Goal: Complete application form: Complete application form

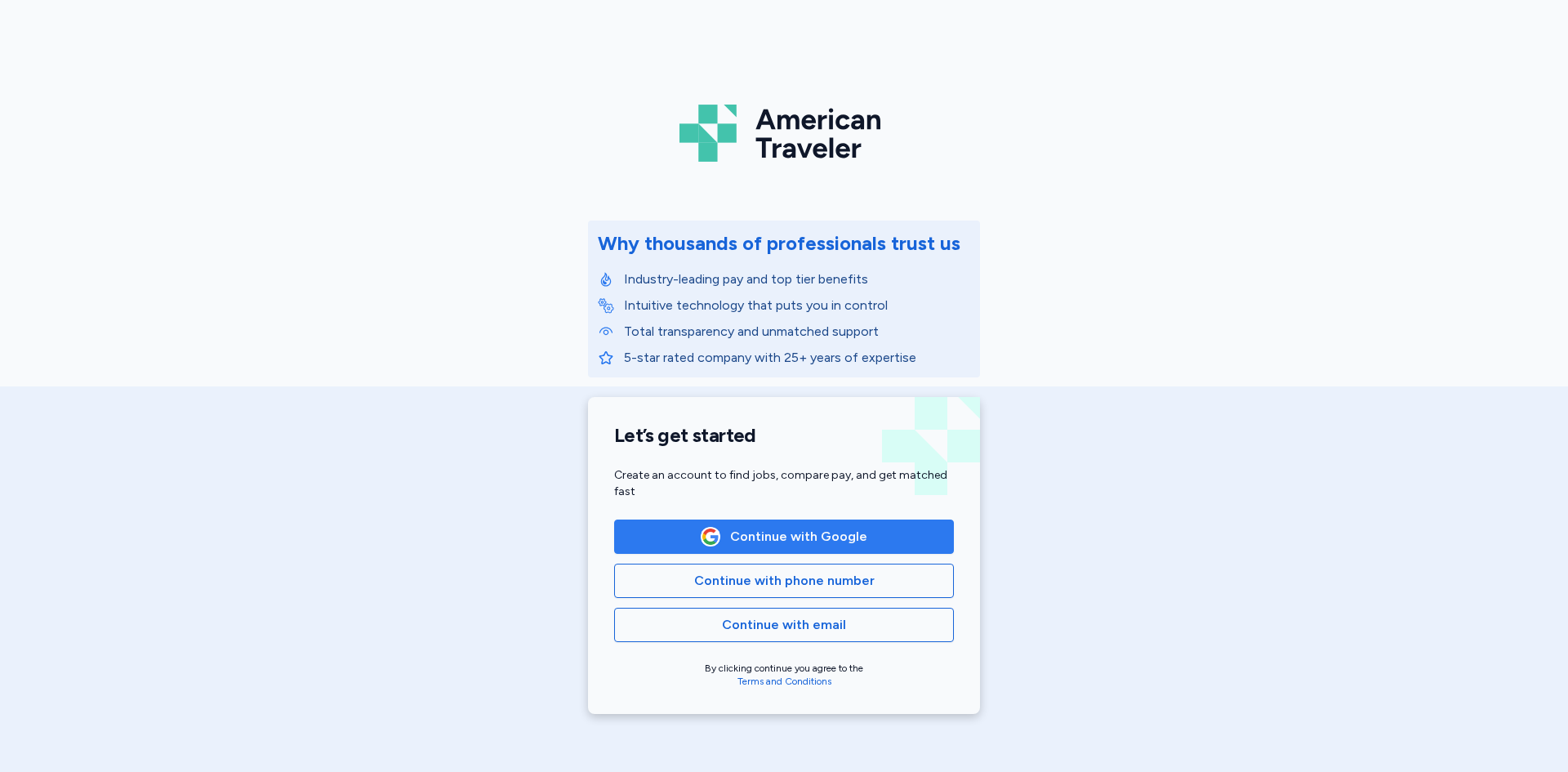
click at [870, 532] on span "Continue with Google" at bounding box center [784, 536] width 312 height 20
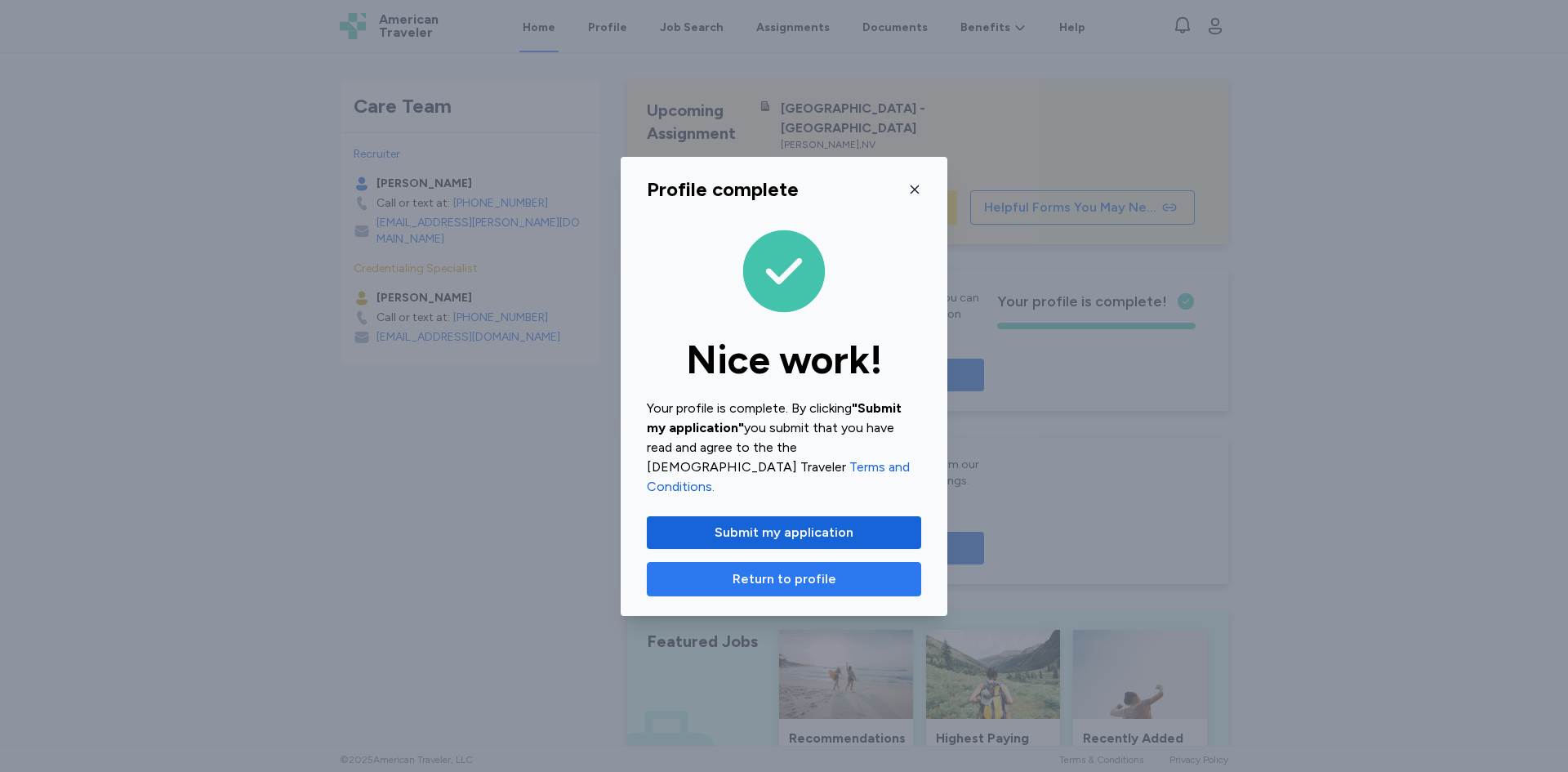
click at [860, 574] on span "Return to profile" at bounding box center [784, 579] width 246 height 20
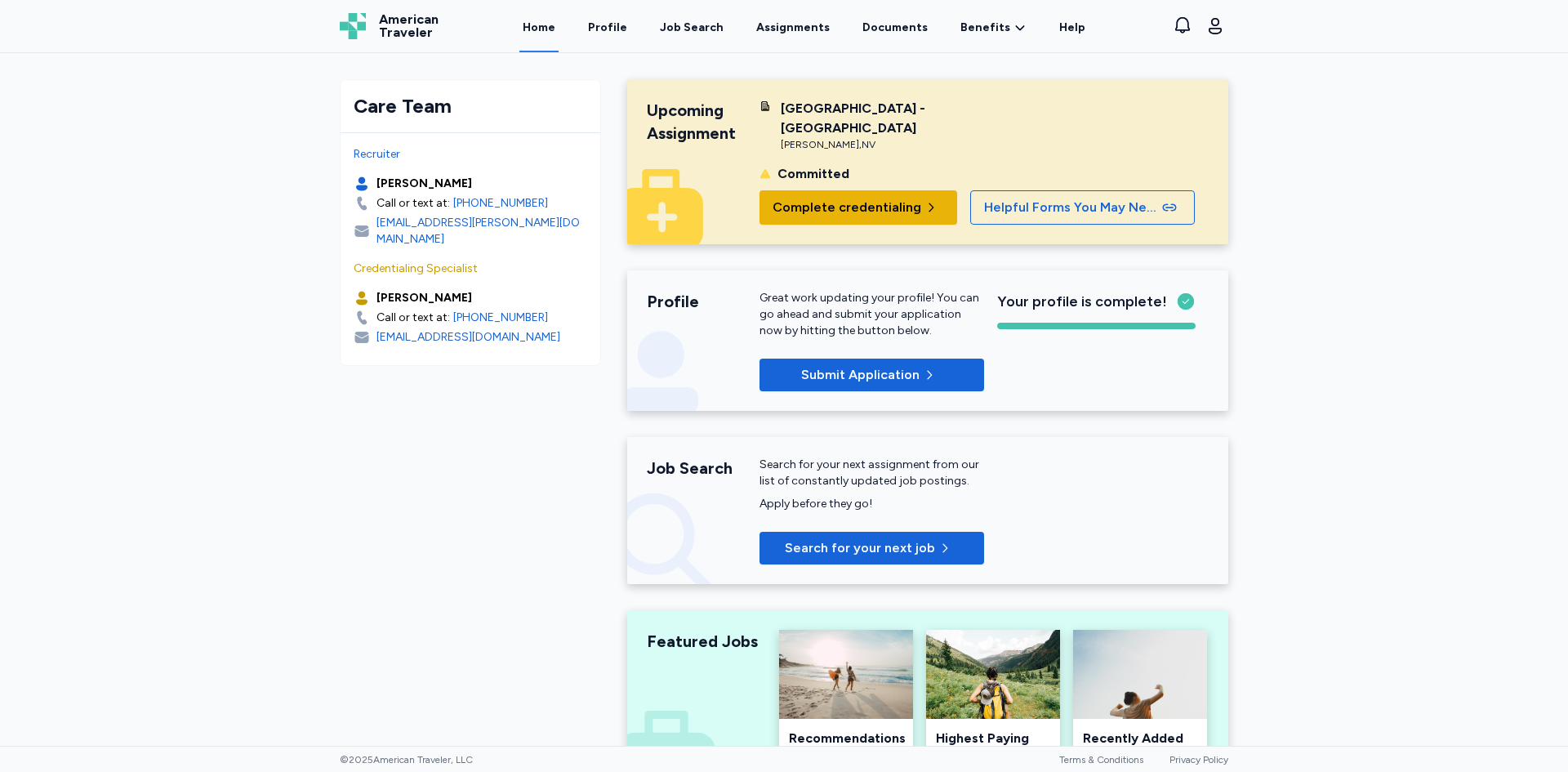
click at [898, 206] on span "Complete credentialing" at bounding box center [846, 207] width 148 height 20
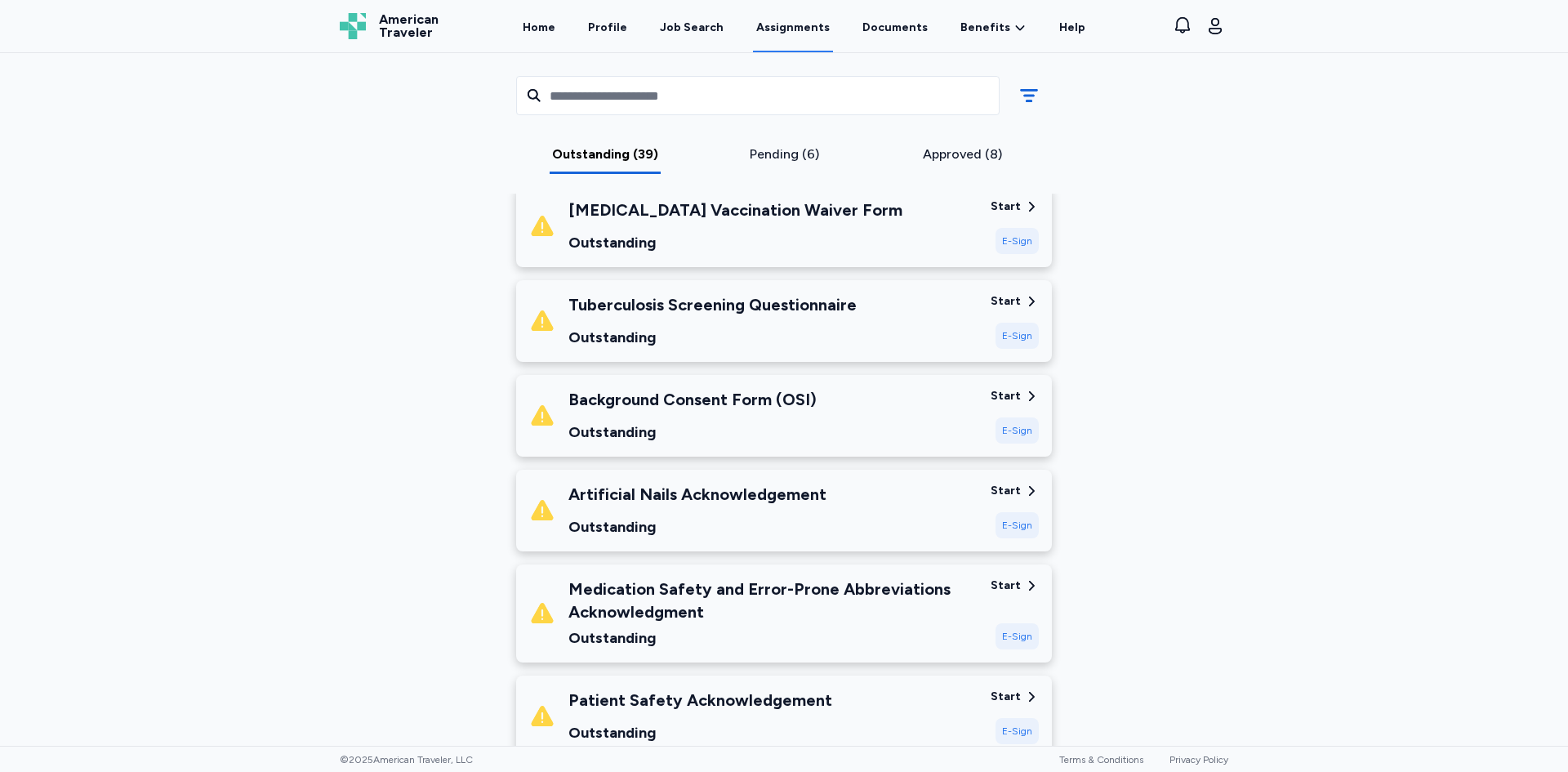
scroll to position [163, 0]
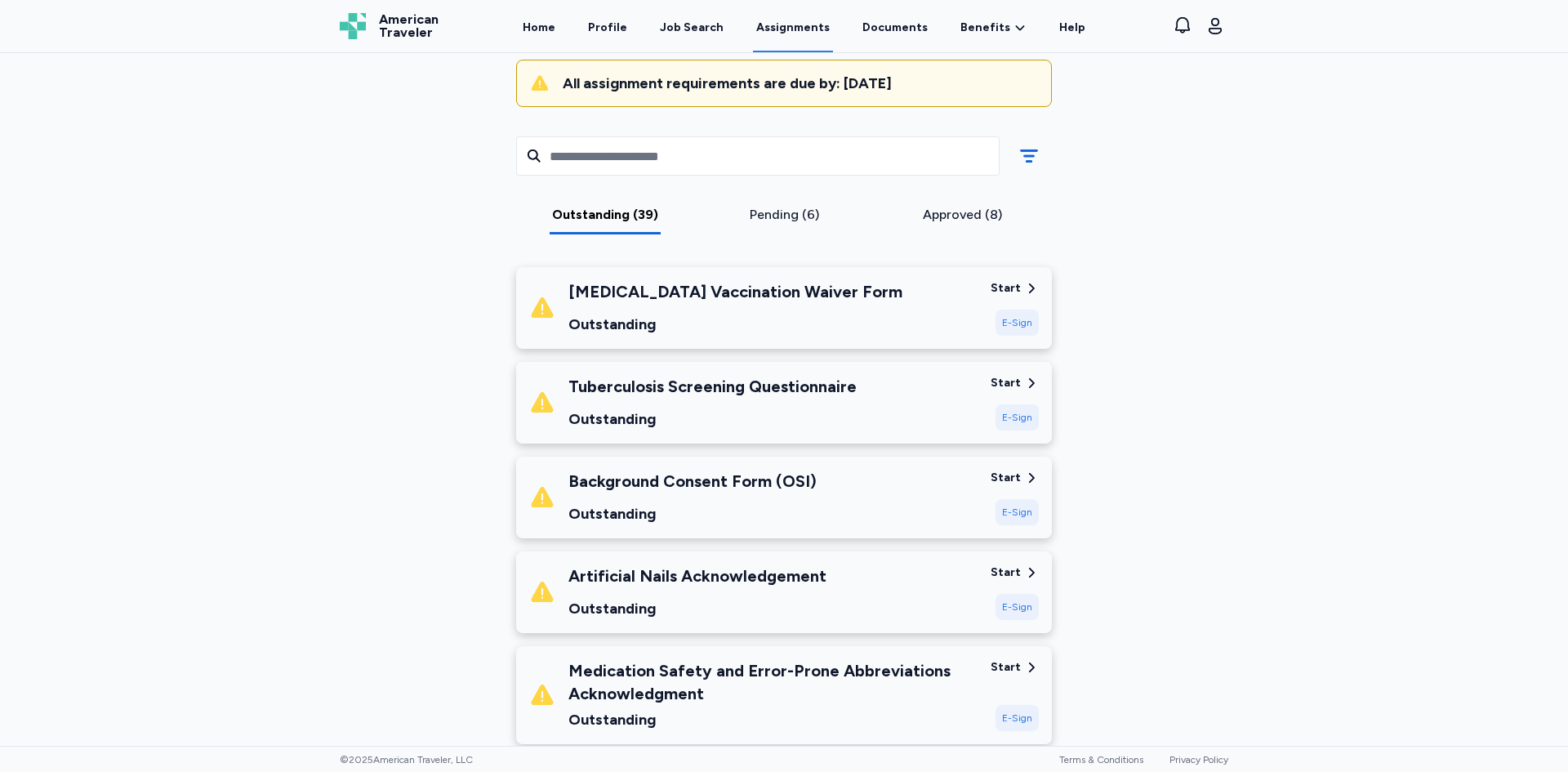
click at [837, 495] on div "Background Consent Form (OSI) Outstanding" at bounding box center [753, 498] width 448 height 56
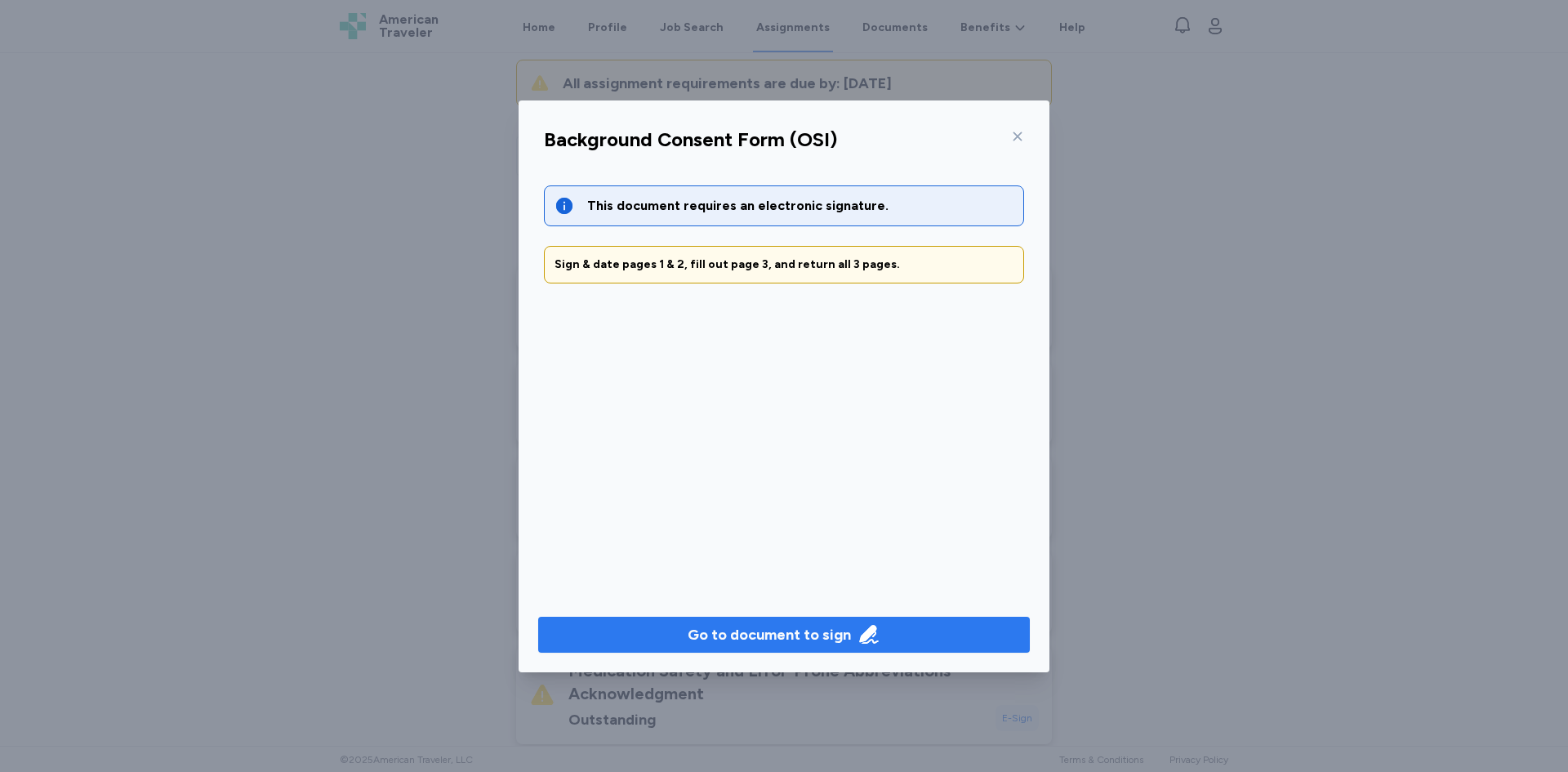
click at [818, 635] on div "Go to document to sign" at bounding box center [769, 635] width 163 height 23
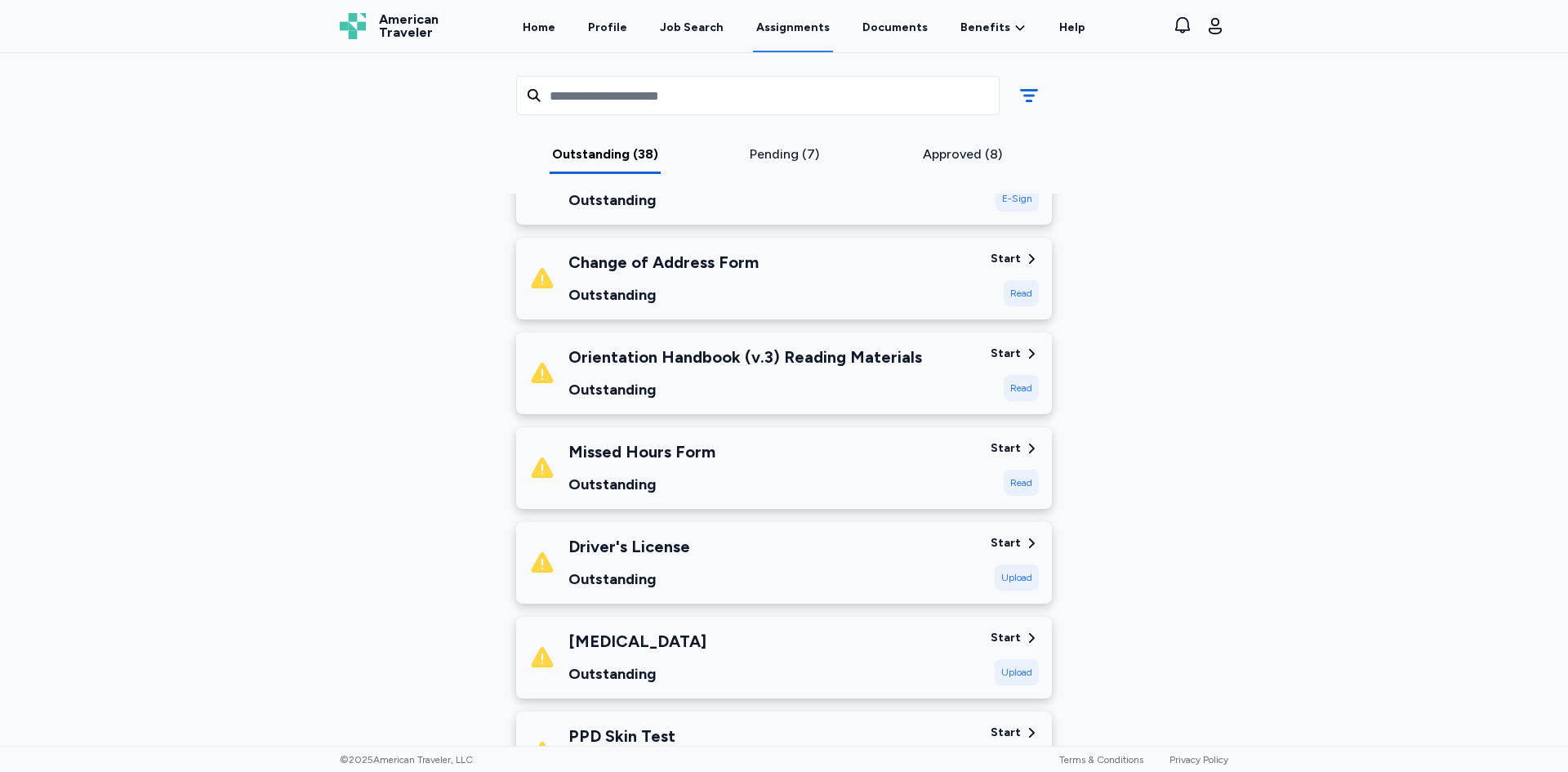
scroll to position [1634, 0]
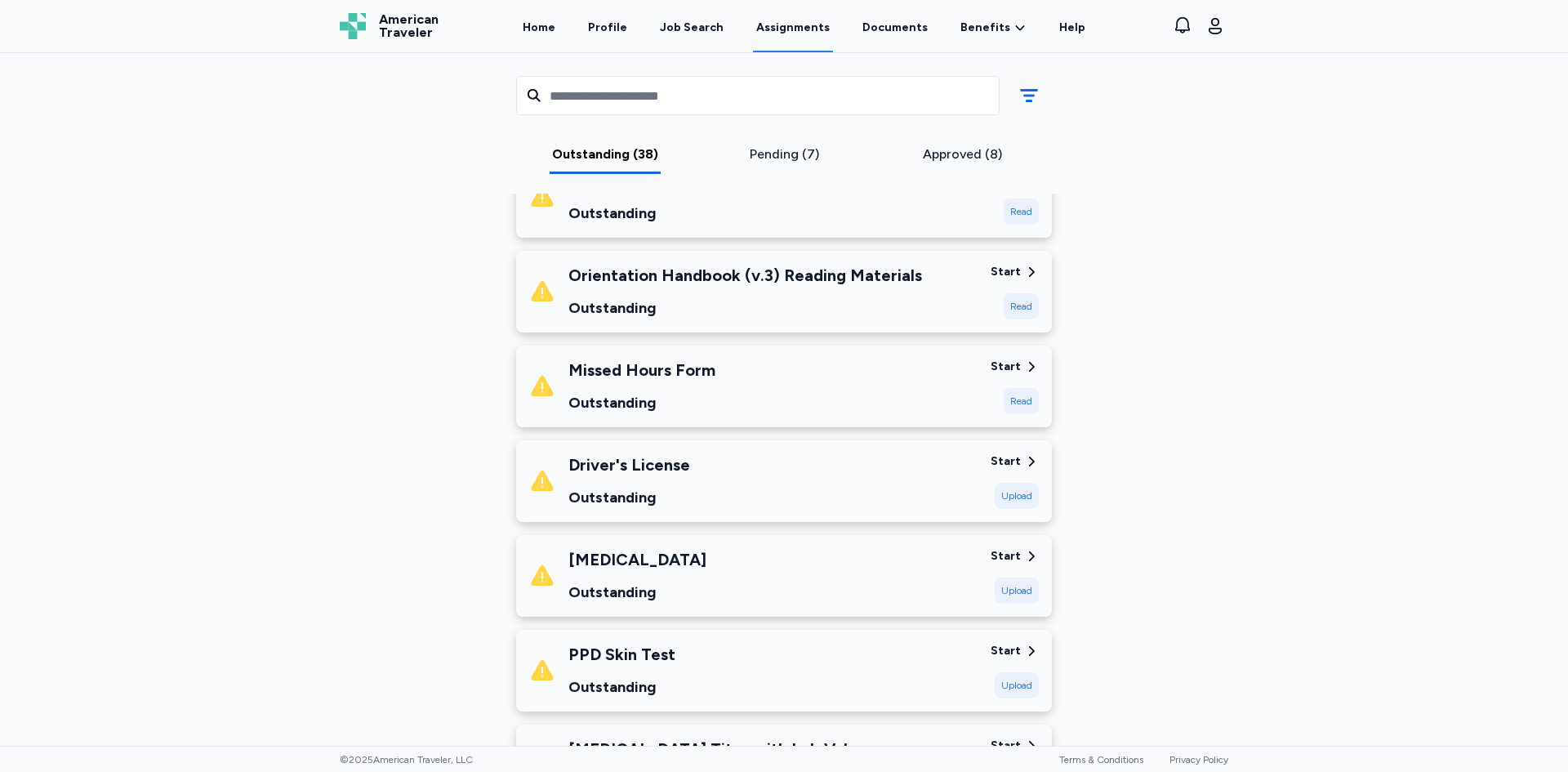
click at [800, 566] on div "[MEDICAL_DATA] Outstanding" at bounding box center [753, 576] width 448 height 56
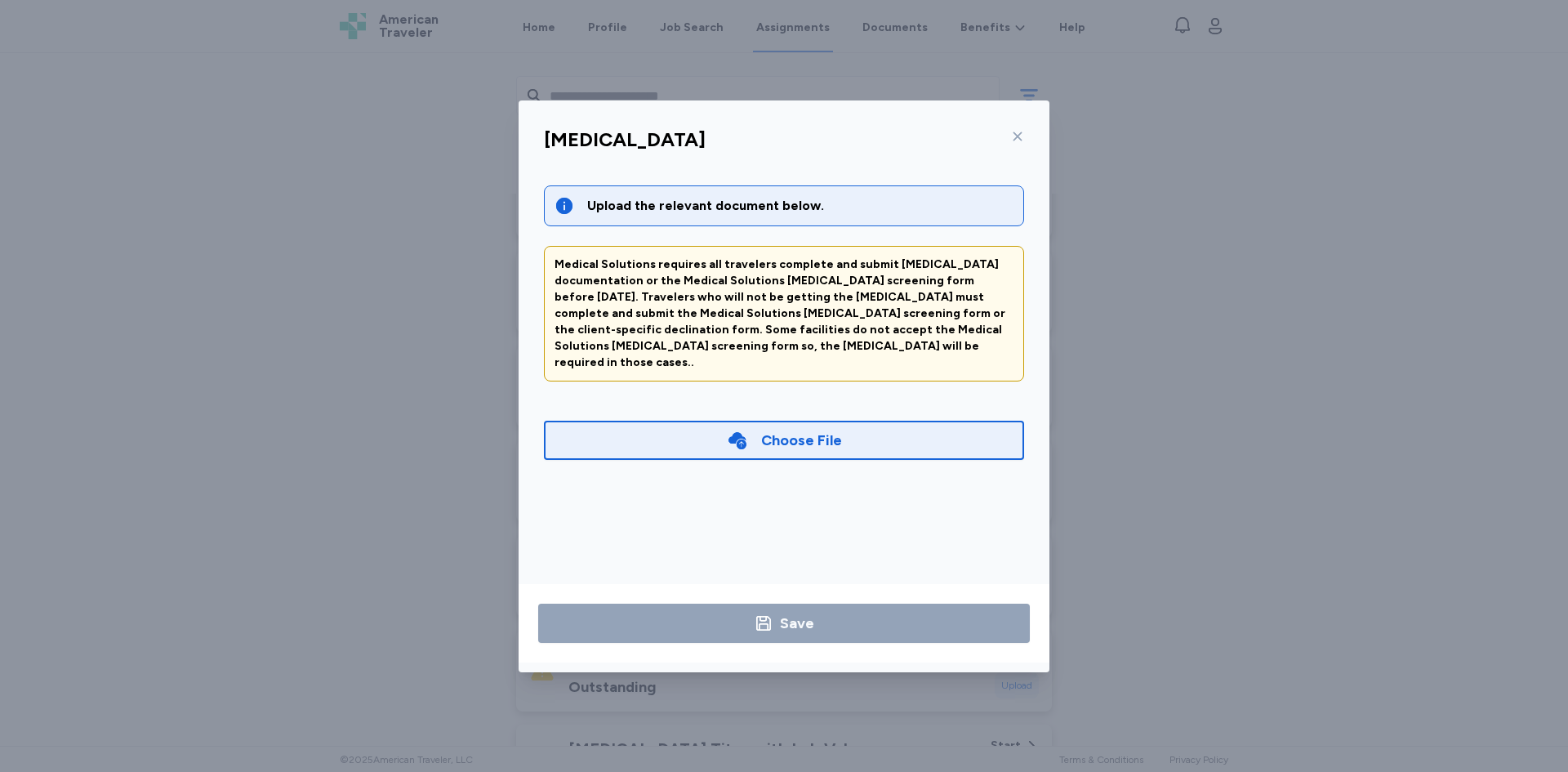
click at [1016, 135] on icon at bounding box center [1017, 136] width 13 height 13
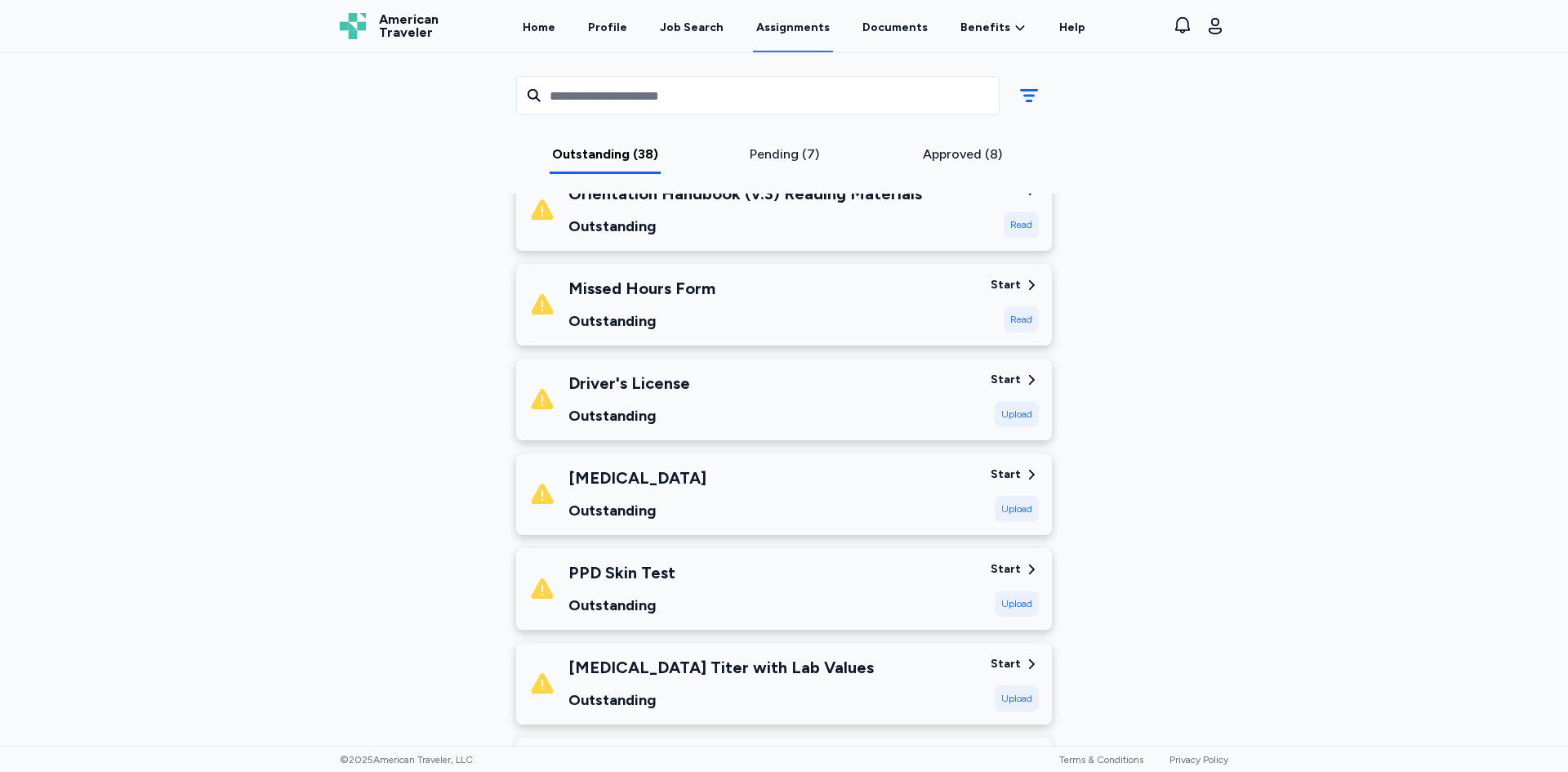
scroll to position [1797, 0]
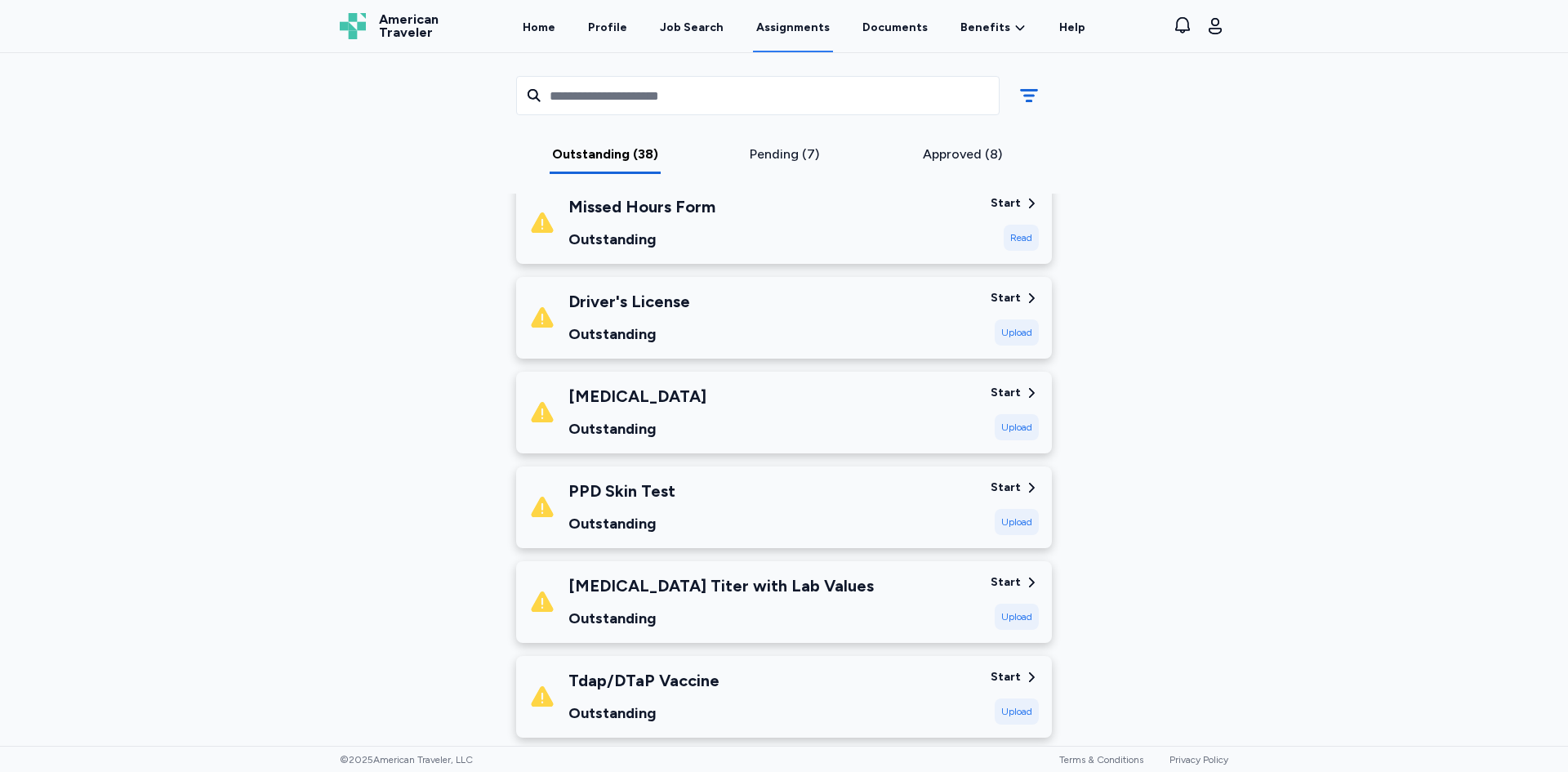
click at [816, 678] on div "Tdap/DTaP Vaccine Outstanding" at bounding box center [753, 697] width 448 height 56
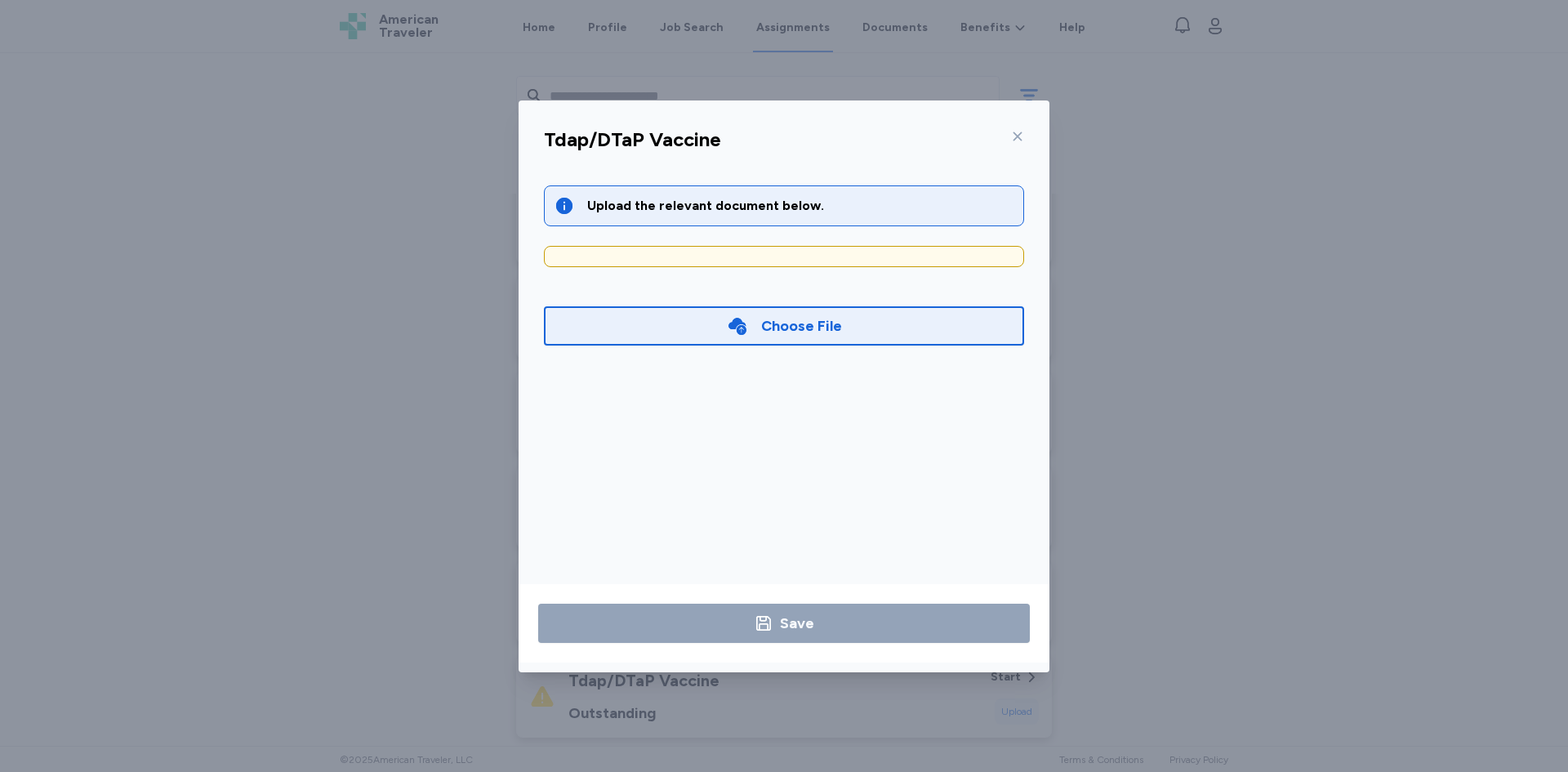
click at [807, 323] on div "Choose File" at bounding box center [801, 326] width 81 height 23
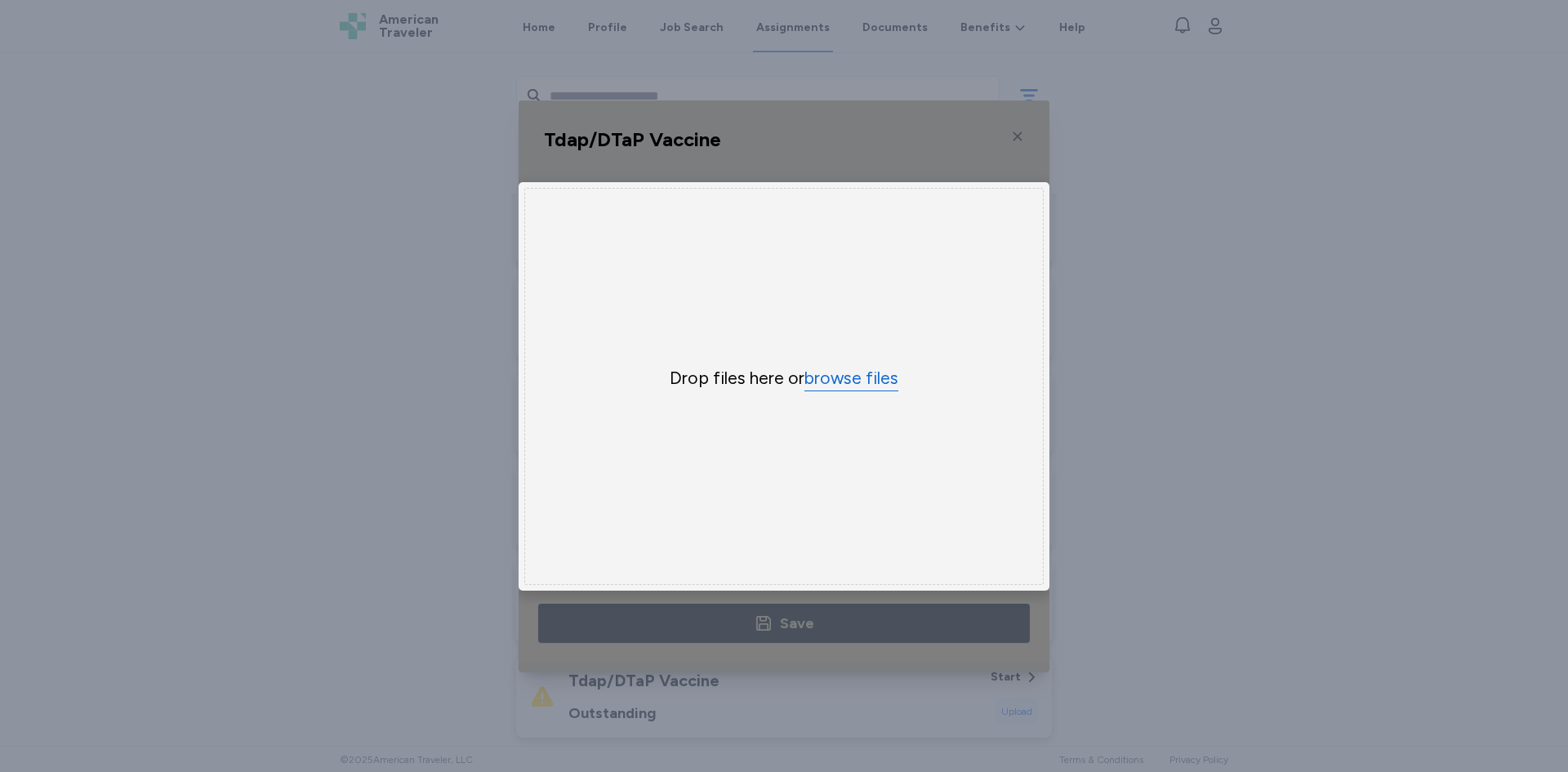
click at [833, 377] on button "browse files" at bounding box center [852, 378] width 94 height 23
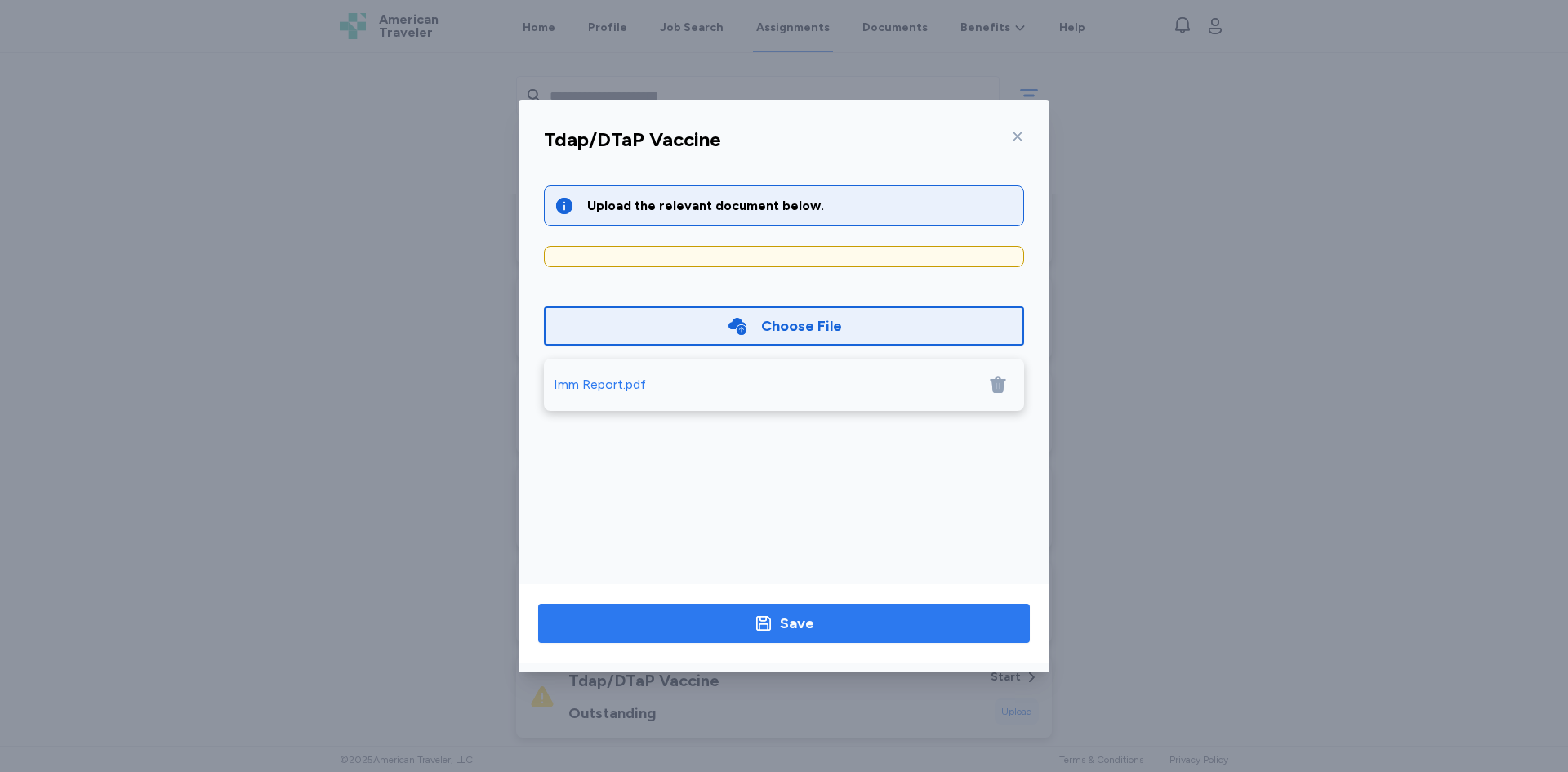
click at [816, 621] on span "Save" at bounding box center [784, 623] width 466 height 23
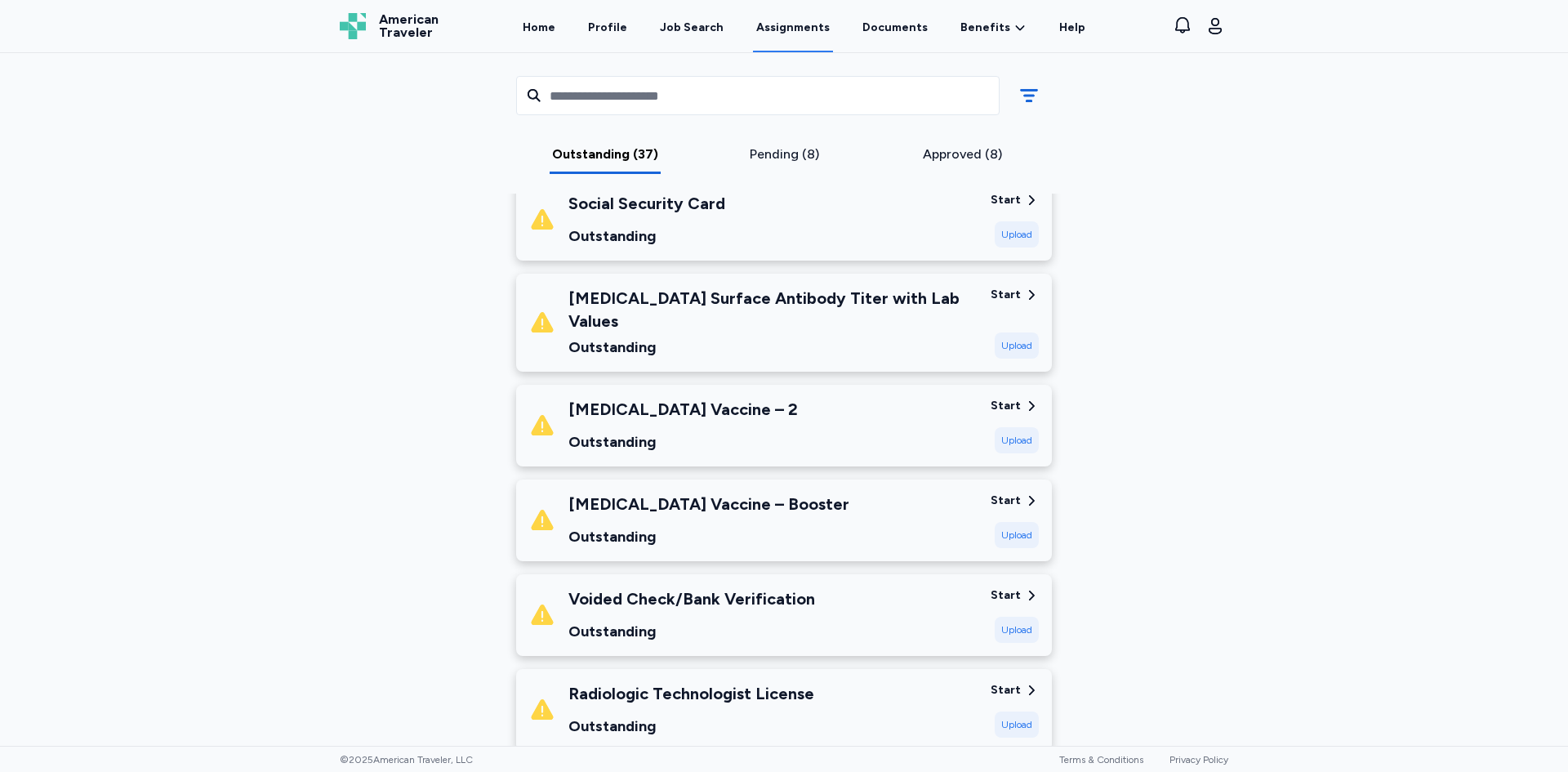
scroll to position [2450, 0]
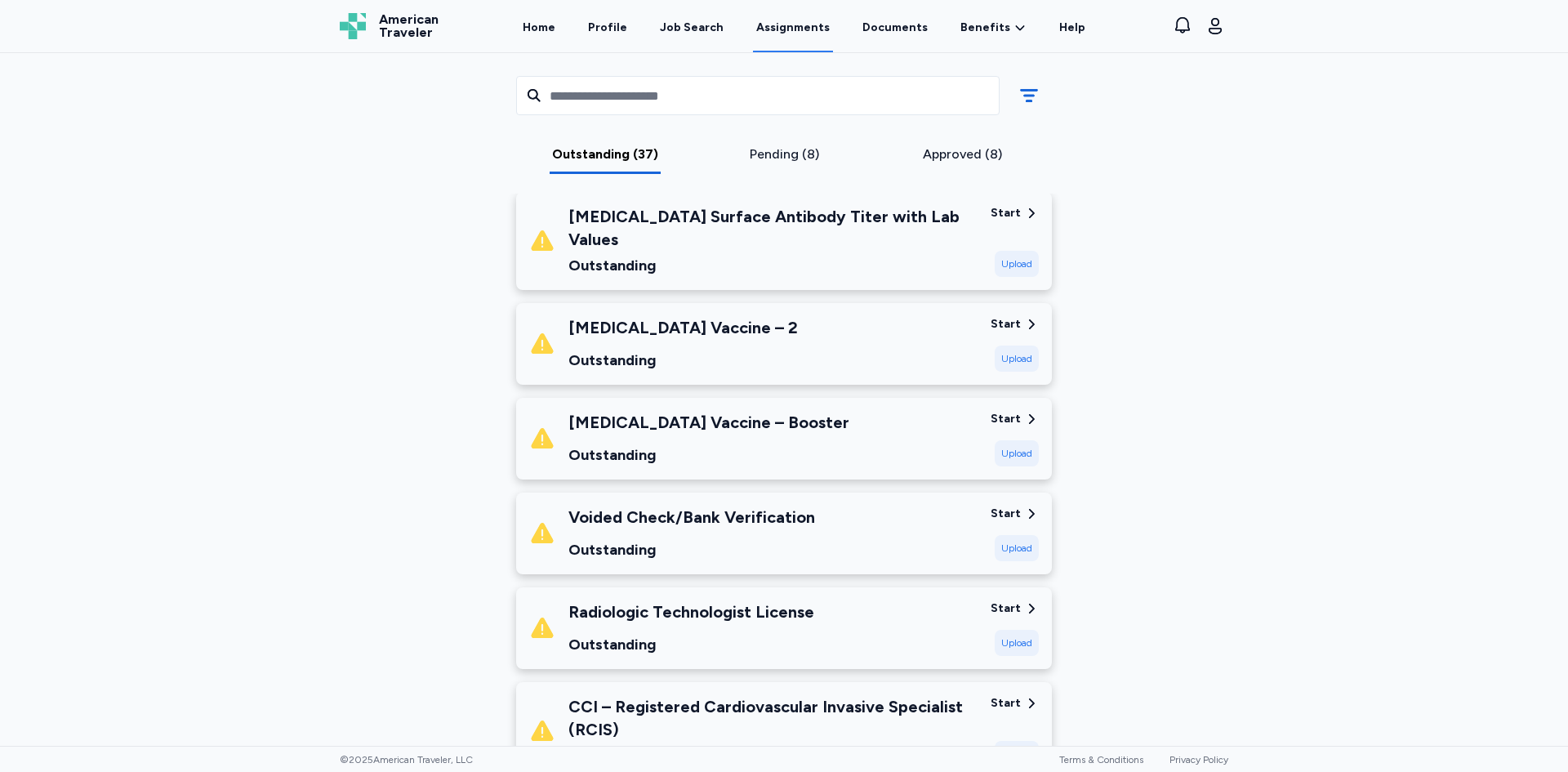
click at [847, 713] on div "CCI – Registered Cardiovascular Invasive Specialist (RCIS)" at bounding box center [773, 717] width 409 height 46
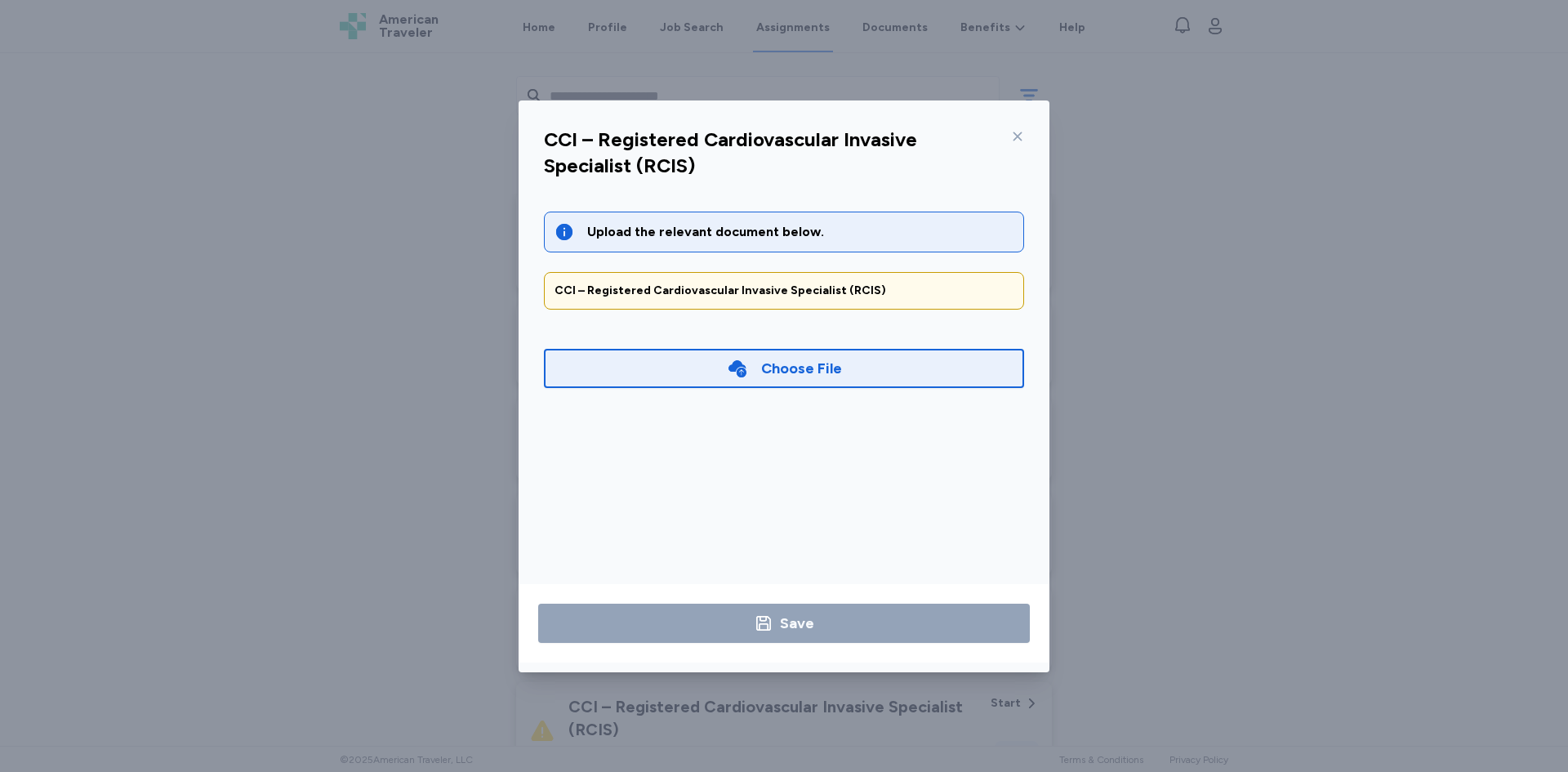
click at [808, 360] on div "Choose File" at bounding box center [801, 369] width 81 height 23
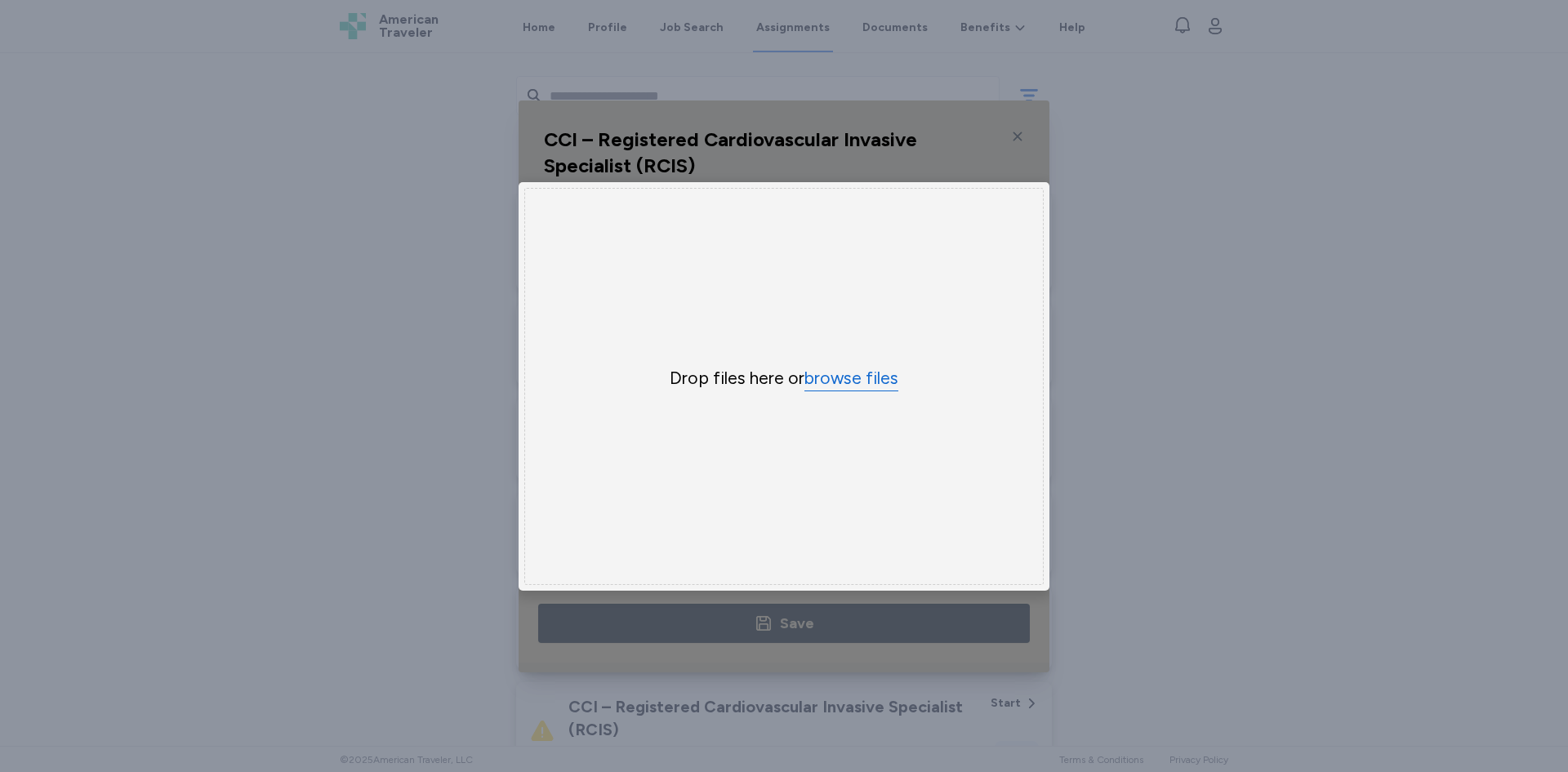
click at [847, 372] on button "browse files" at bounding box center [852, 378] width 94 height 23
click at [1160, 400] on div "CCI – Registered Cardiovascular Invasive Specialist (RCIS) Upload the relevant …" at bounding box center [784, 386] width 1568 height 772
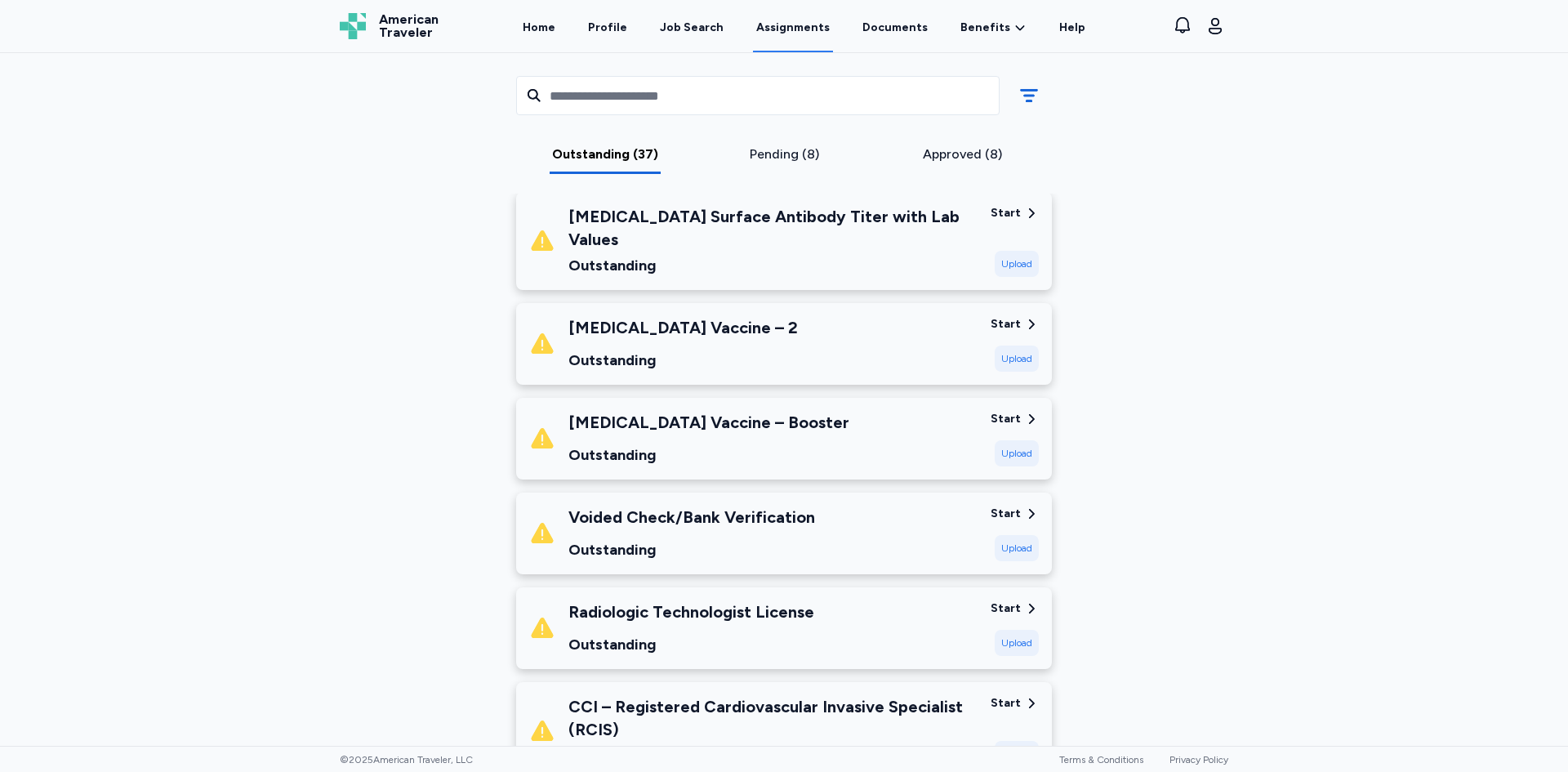
click at [838, 429] on div "[MEDICAL_DATA] Vaccine – Booster Outstanding" at bounding box center [753, 439] width 448 height 56
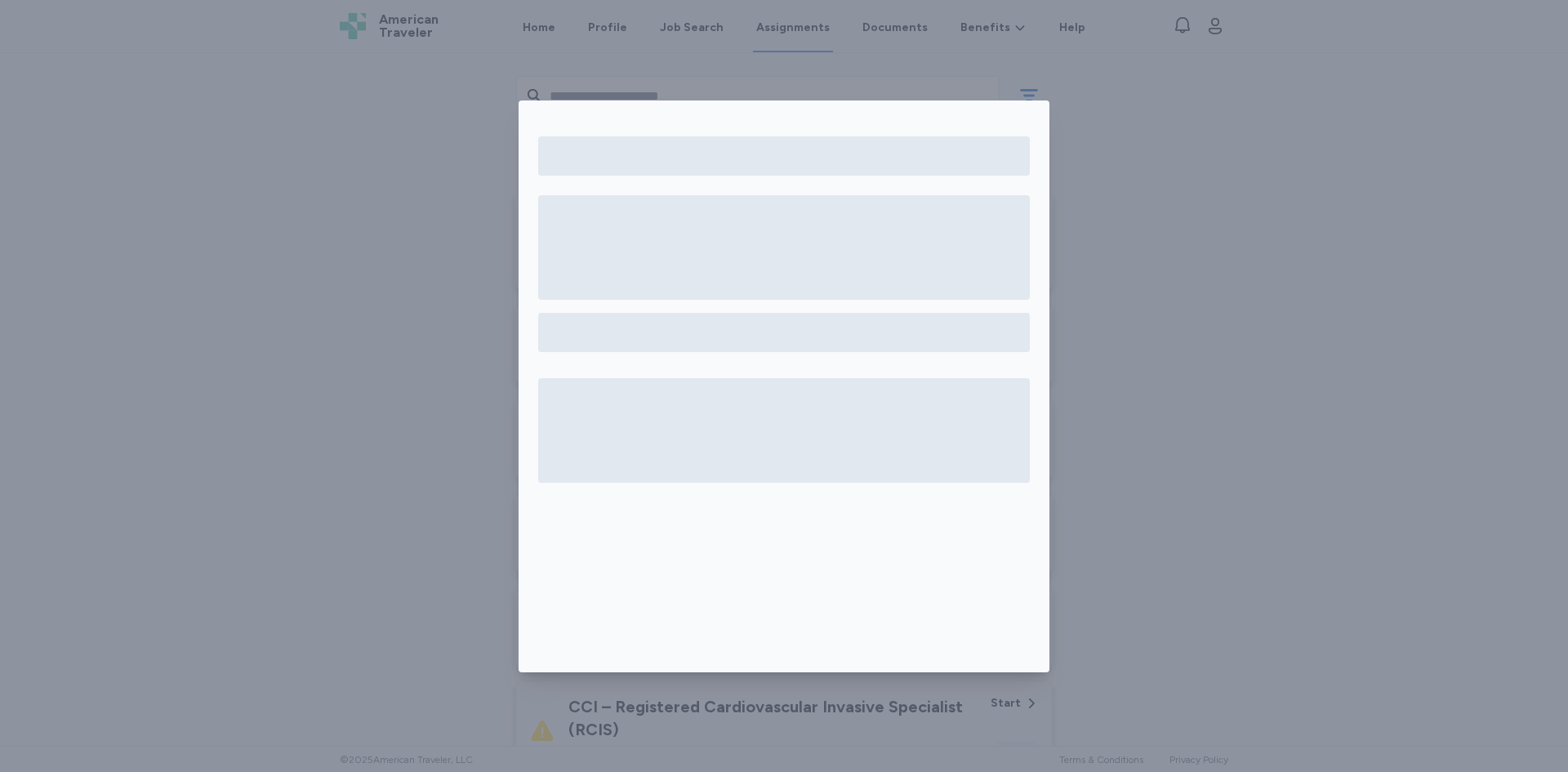
click at [838, 429] on div at bounding box center [784, 430] width 492 height 105
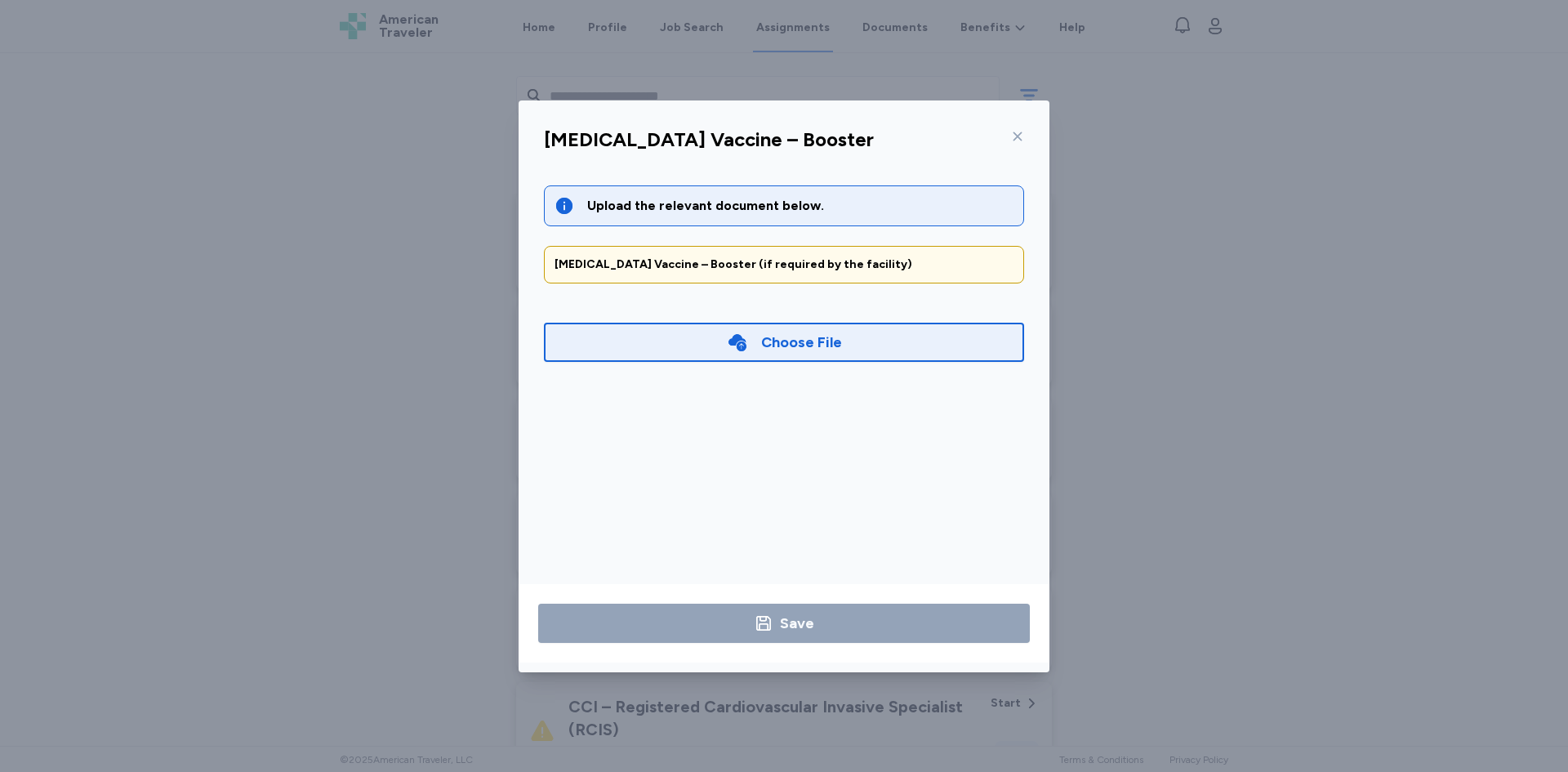
click at [822, 344] on div "Choose File" at bounding box center [801, 342] width 81 height 23
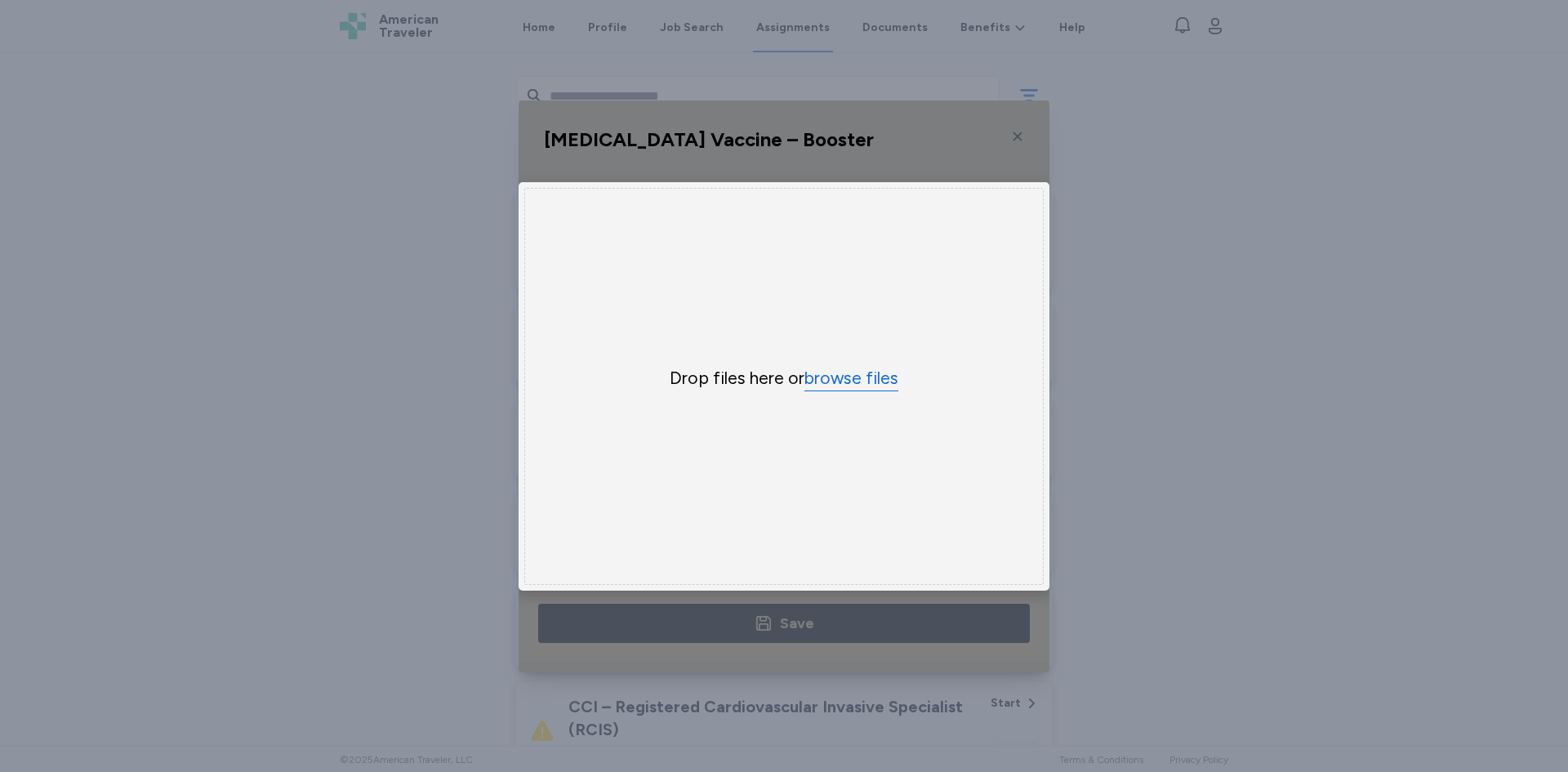
click at [827, 376] on button "browse files" at bounding box center [852, 378] width 94 height 23
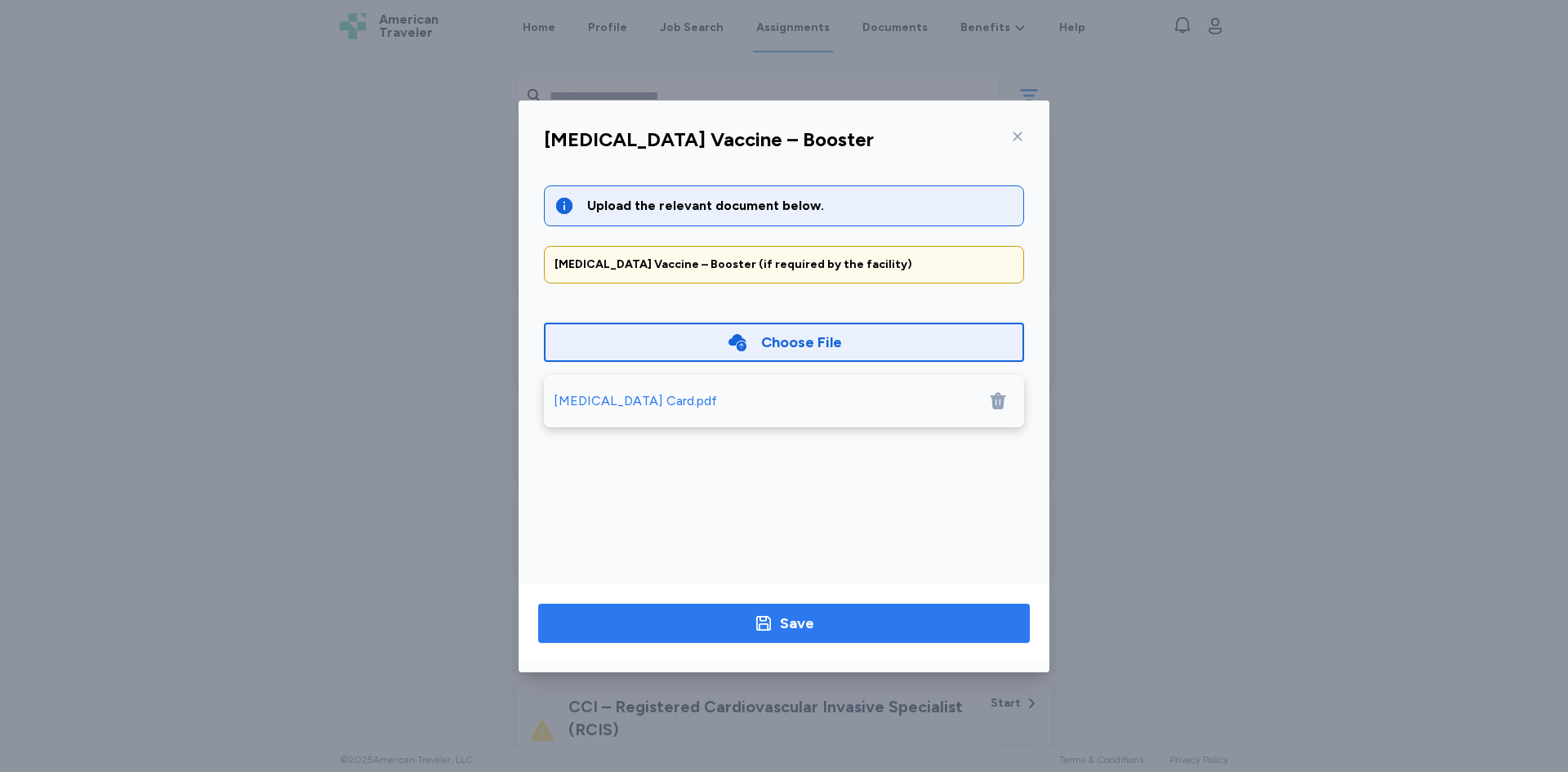
click at [814, 625] on span "Save" at bounding box center [784, 623] width 466 height 23
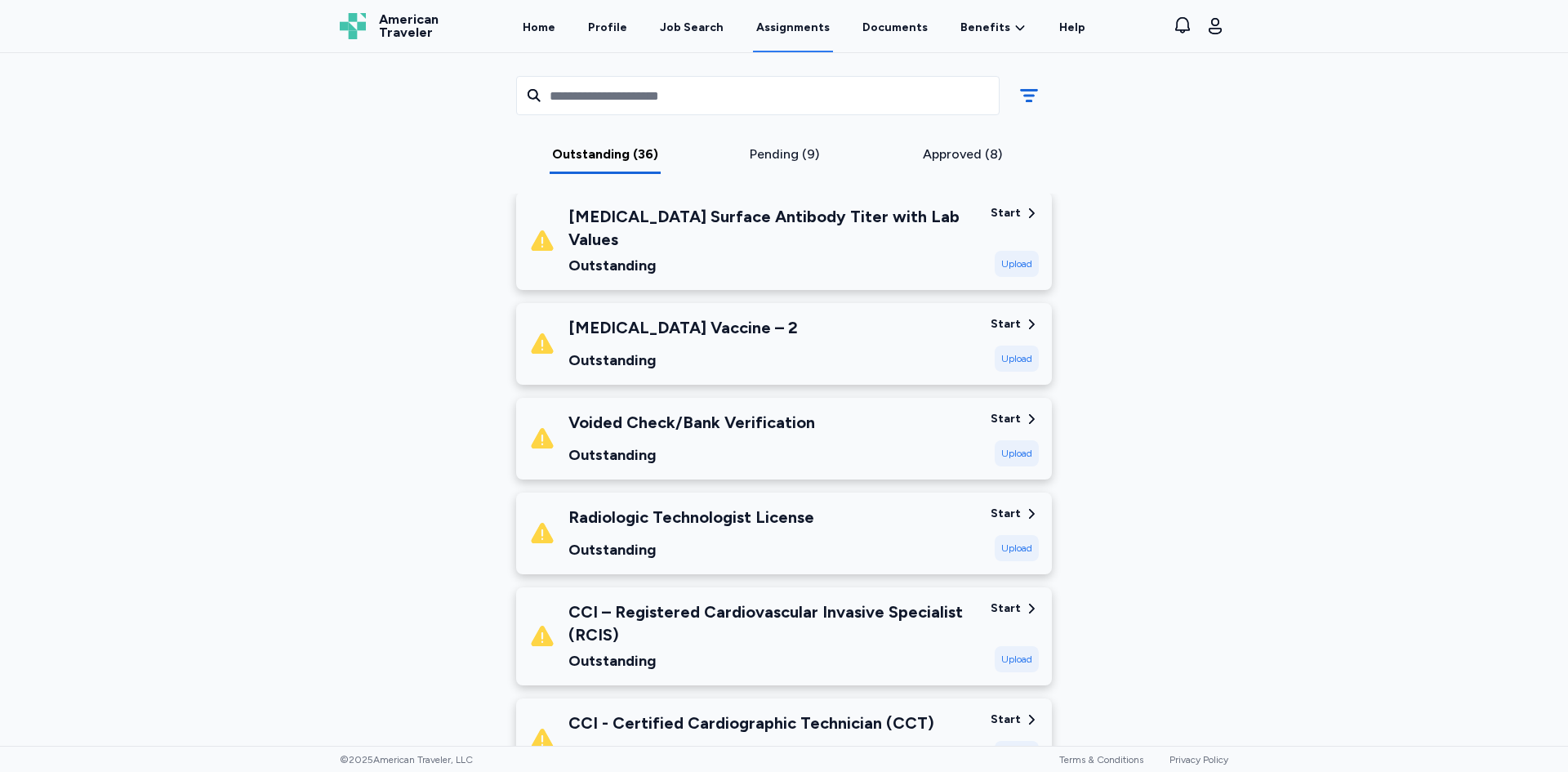
click at [815, 342] on div "[MEDICAL_DATA] Vaccine – 2 Outstanding" at bounding box center [753, 343] width 448 height 56
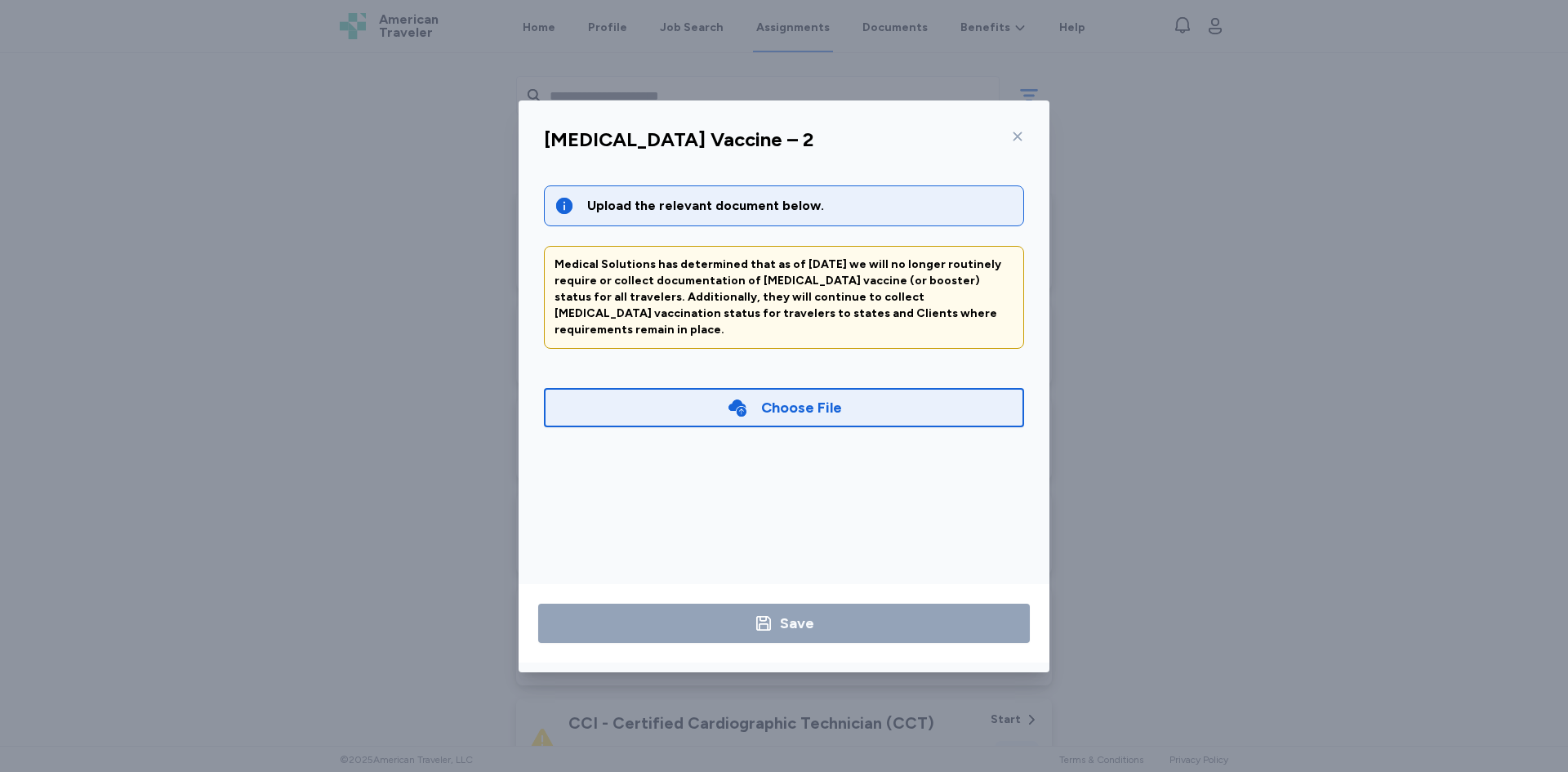
click at [823, 396] on div "Choose File" at bounding box center [801, 408] width 81 height 23
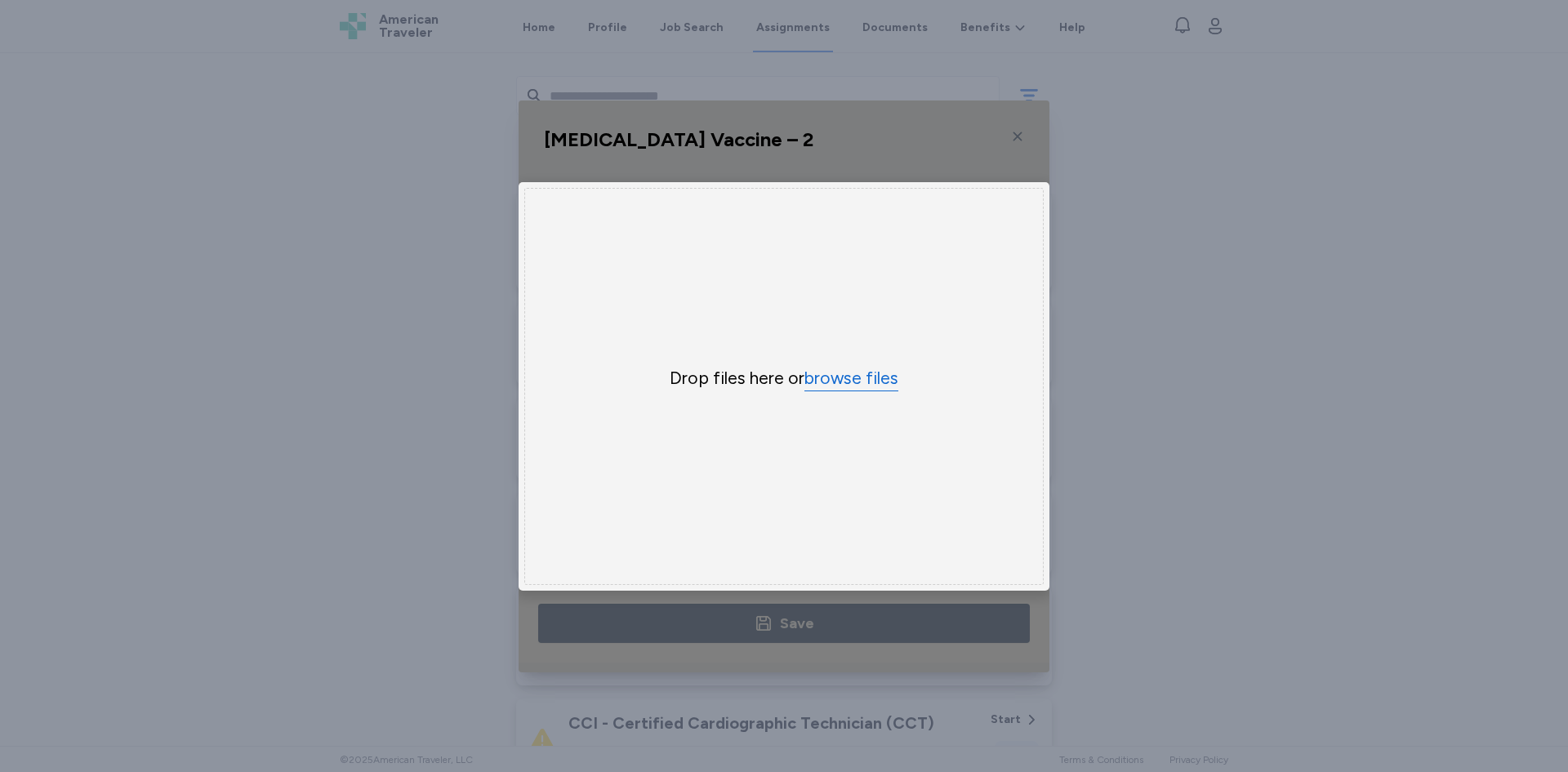
click at [839, 367] on button "browse files" at bounding box center [852, 378] width 94 height 23
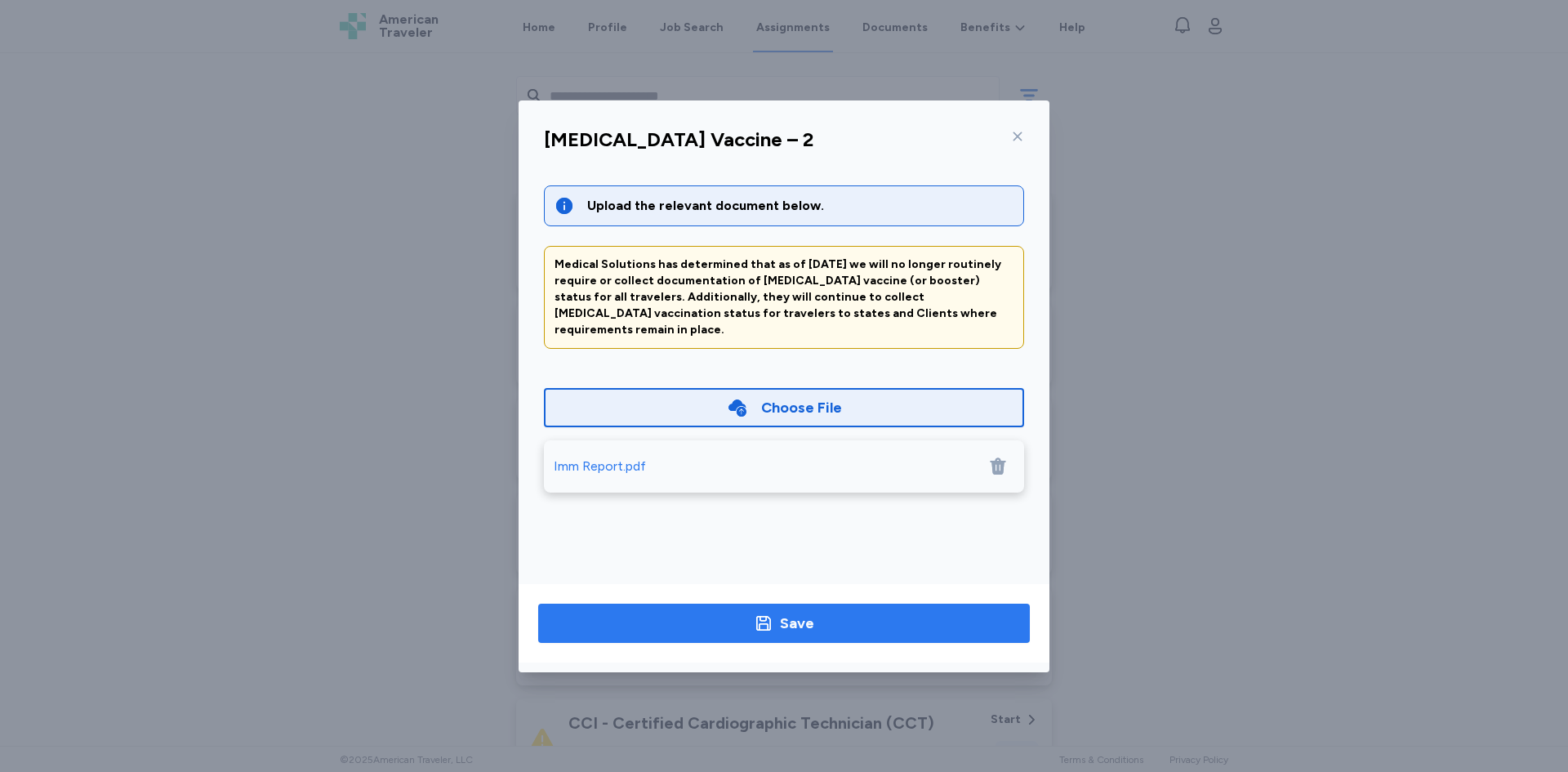
click at [797, 622] on div "Save" at bounding box center [797, 623] width 35 height 23
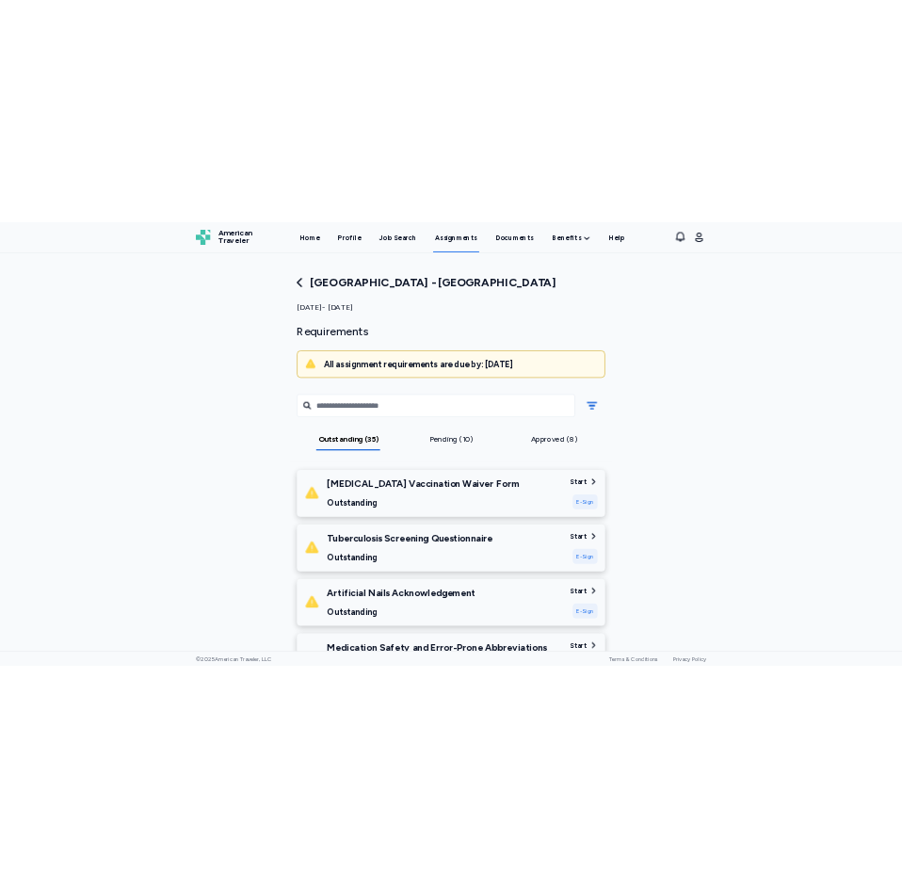
scroll to position [94, 0]
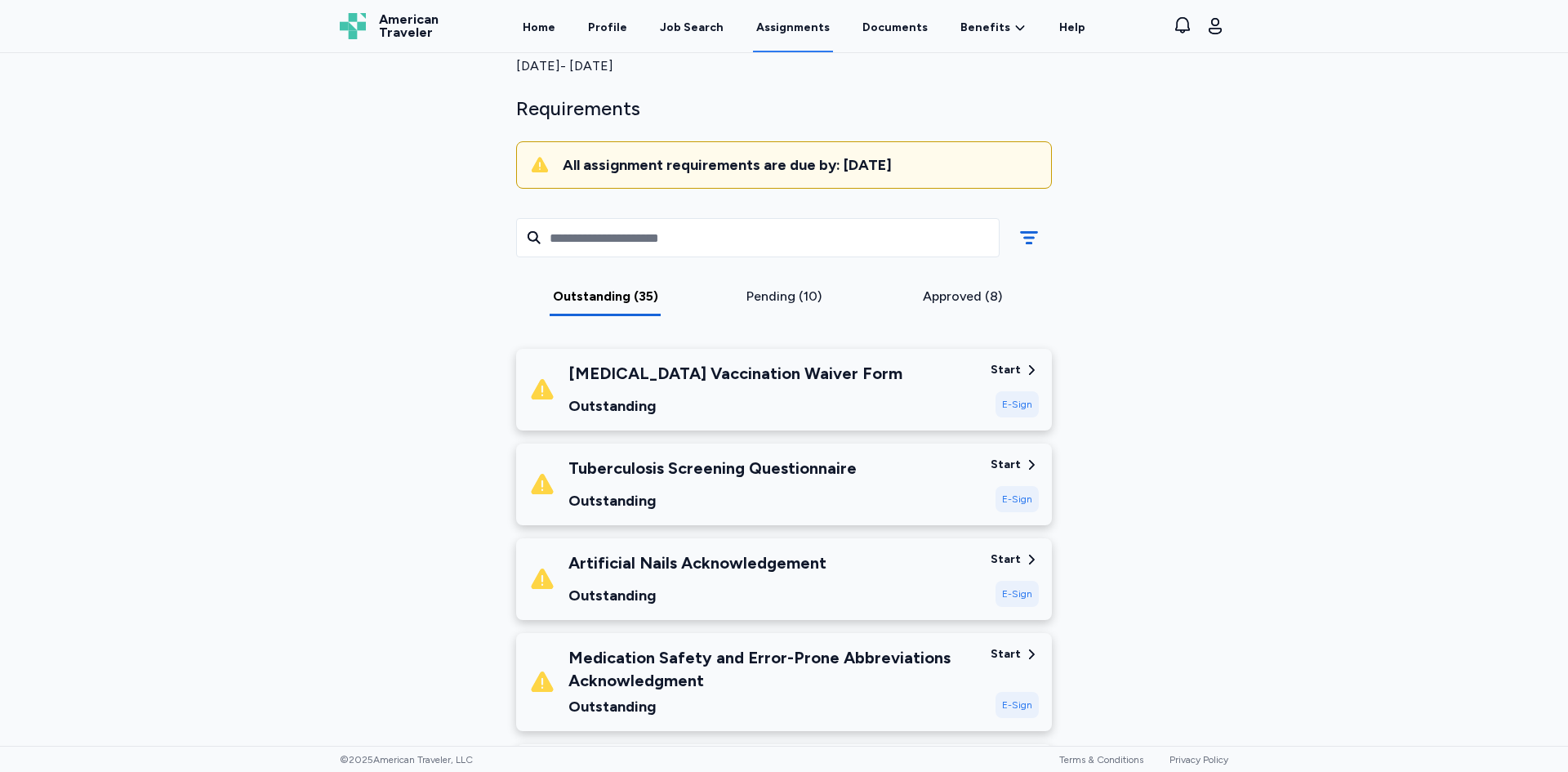
click at [853, 400] on div "[MEDICAL_DATA] Vaccination Waiver Form Outstanding" at bounding box center [753, 389] width 448 height 56
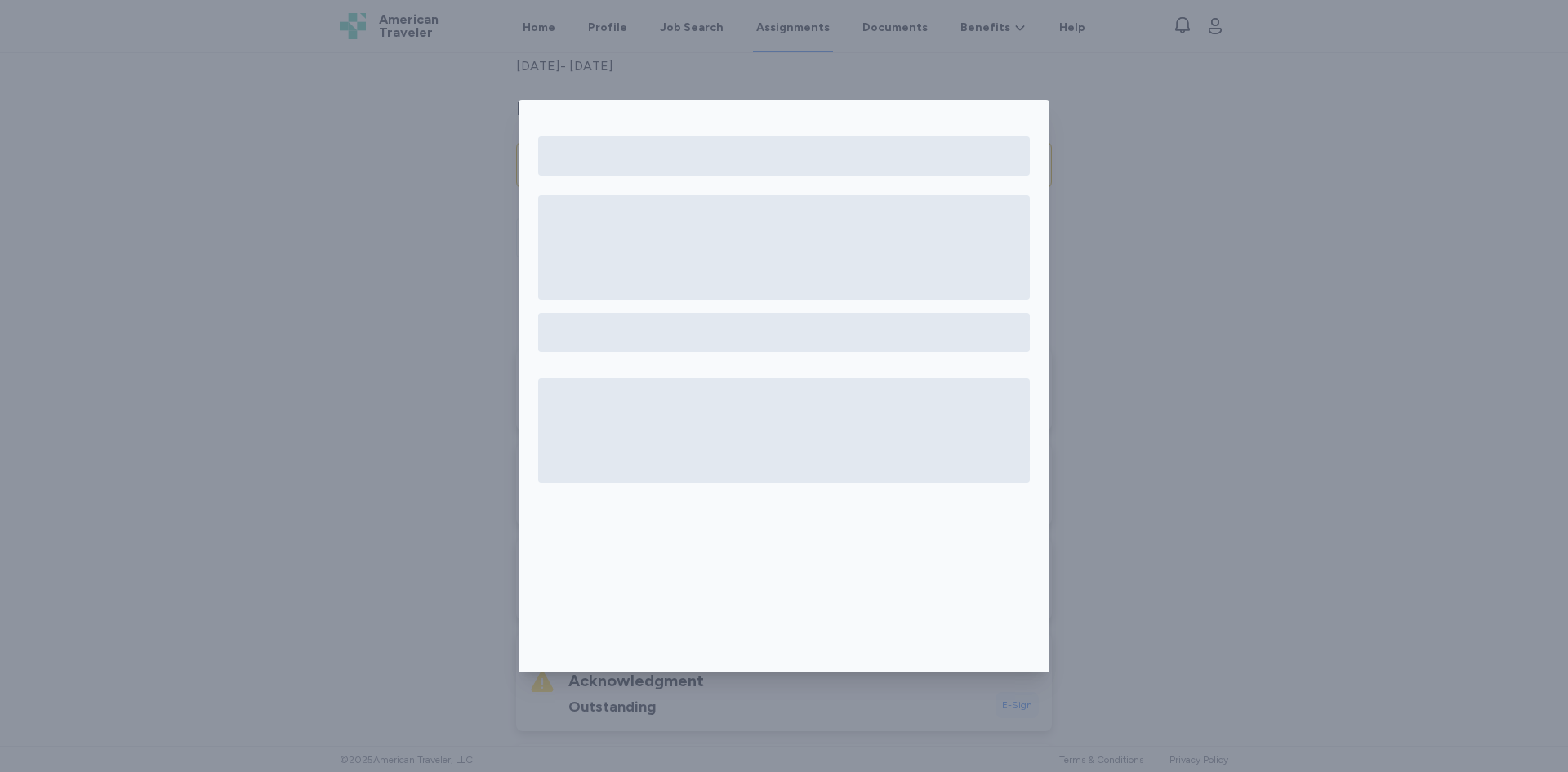
click at [853, 400] on div at bounding box center [784, 430] width 492 height 105
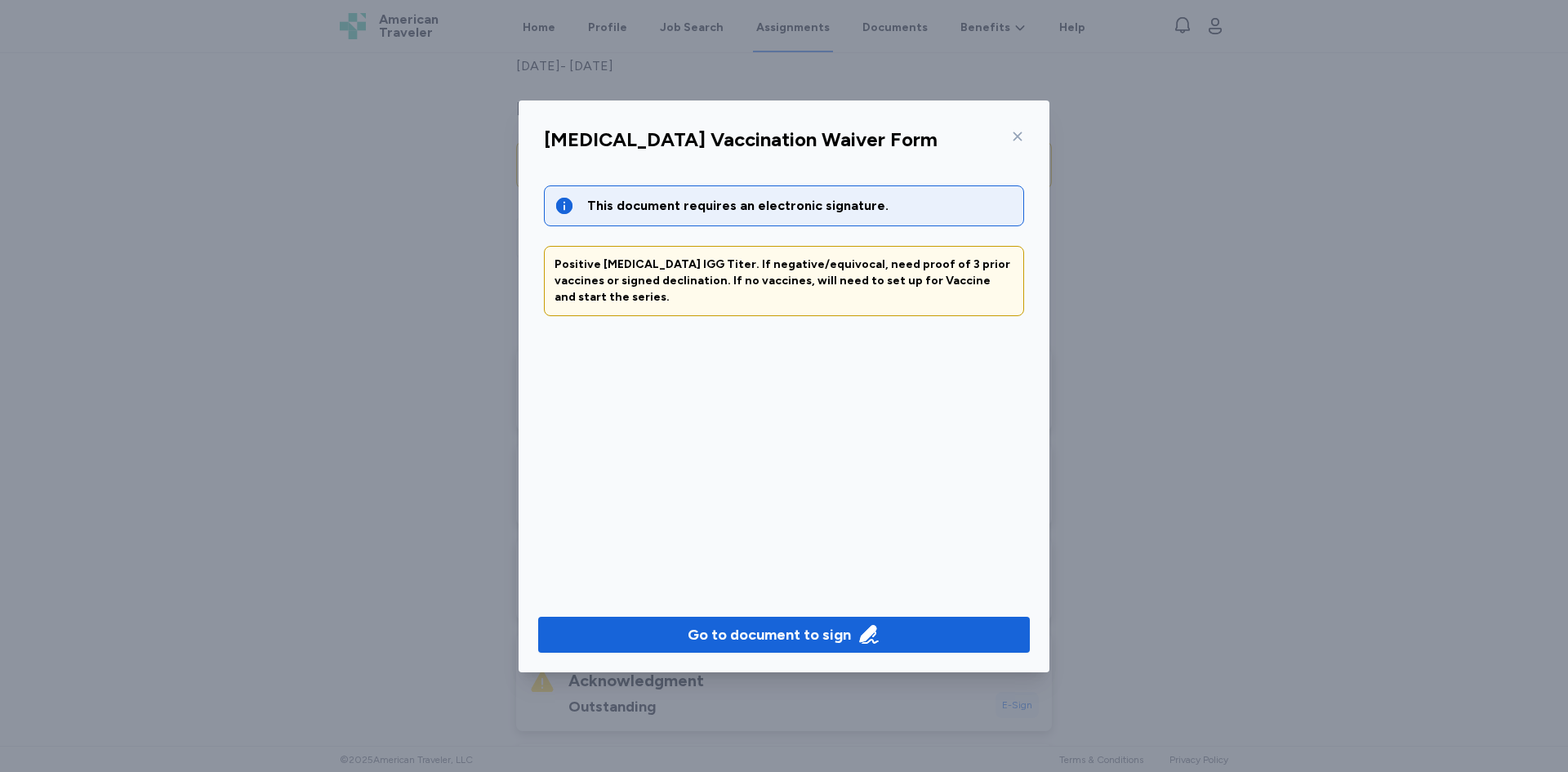
click at [1014, 134] on icon at bounding box center [1017, 136] width 13 height 13
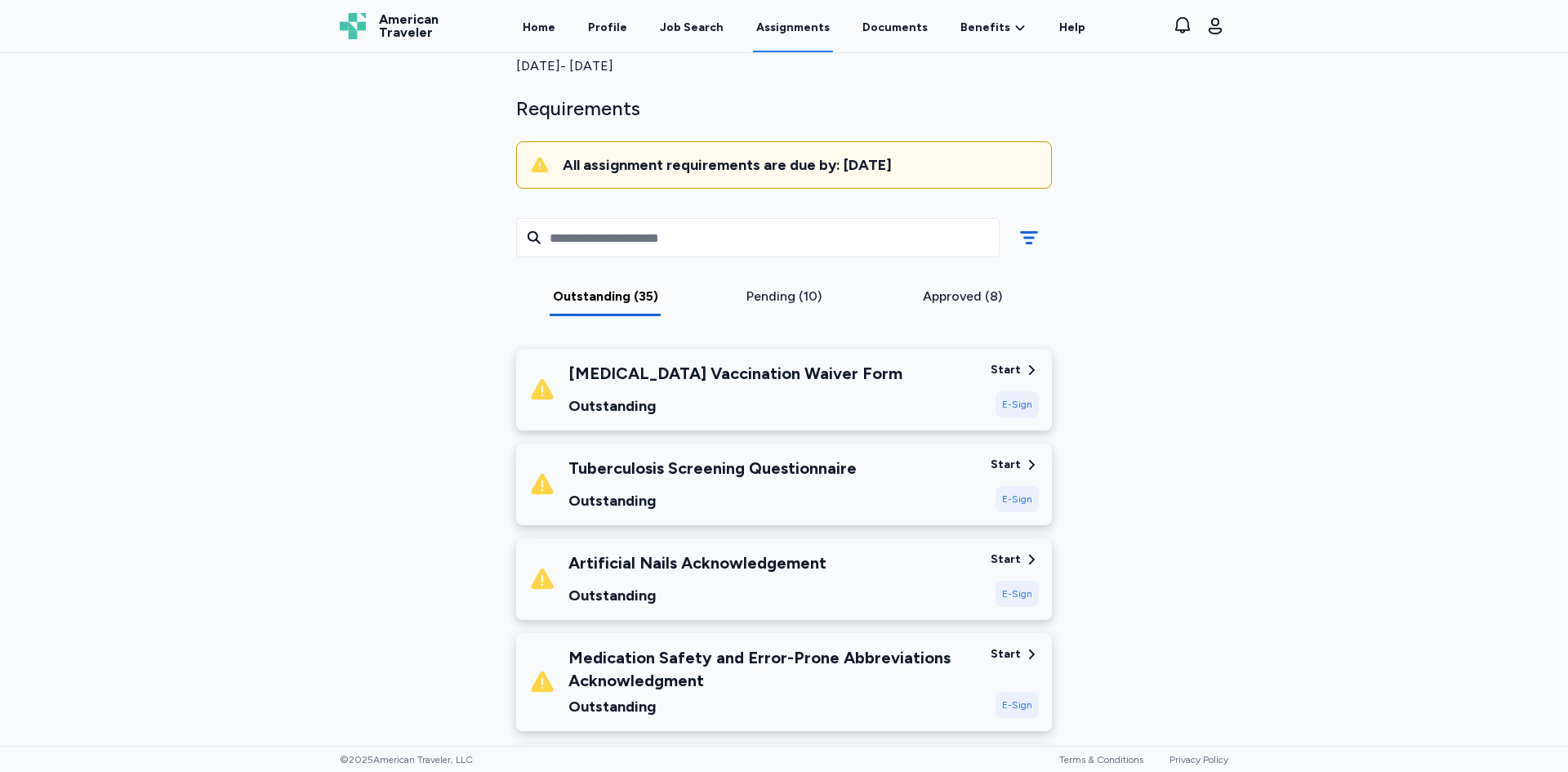
click at [832, 371] on div "[MEDICAL_DATA] Vaccination Waiver Form" at bounding box center [735, 373] width 334 height 23
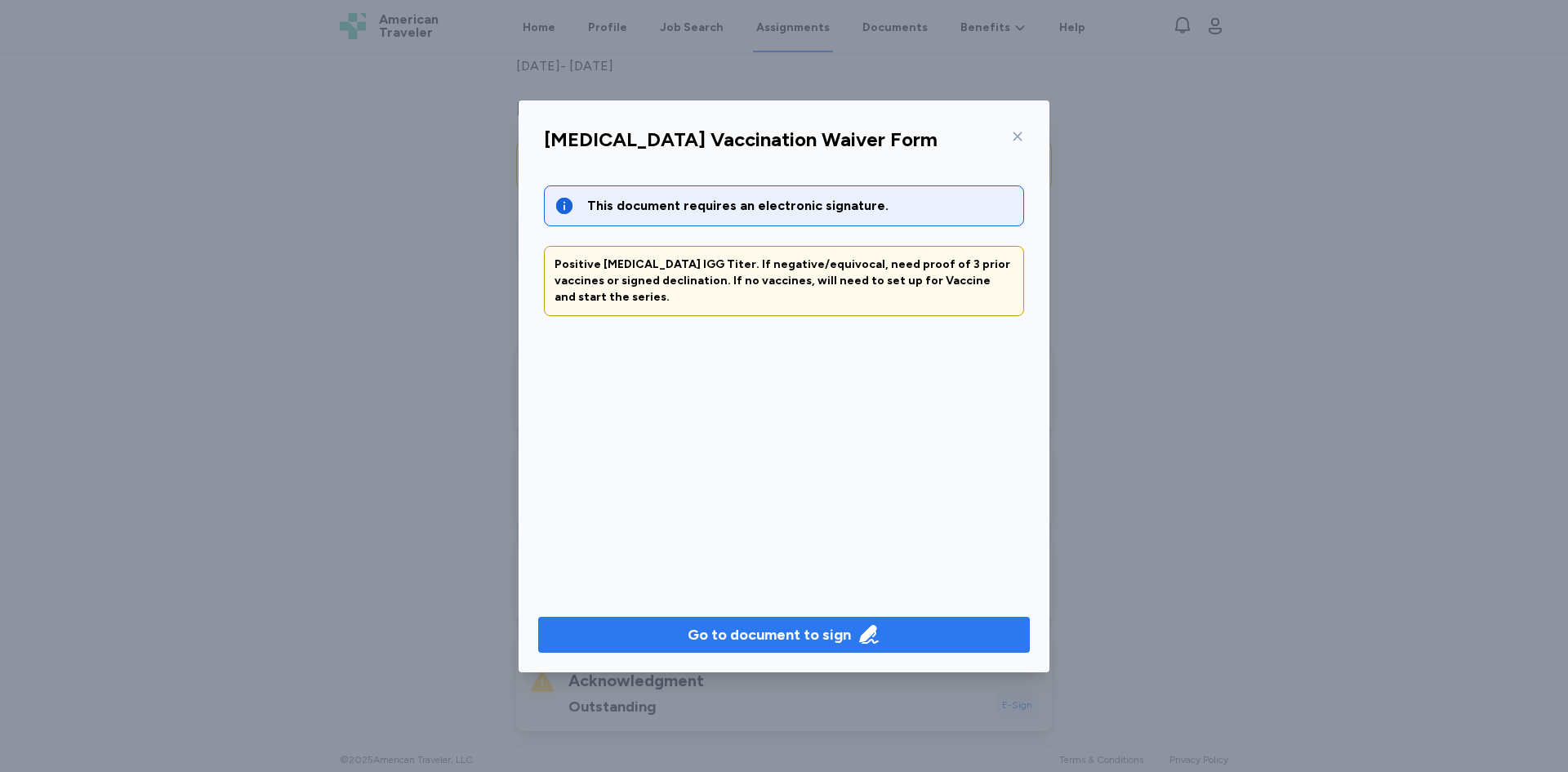
click at [871, 637] on icon "button" at bounding box center [869, 634] width 19 height 19
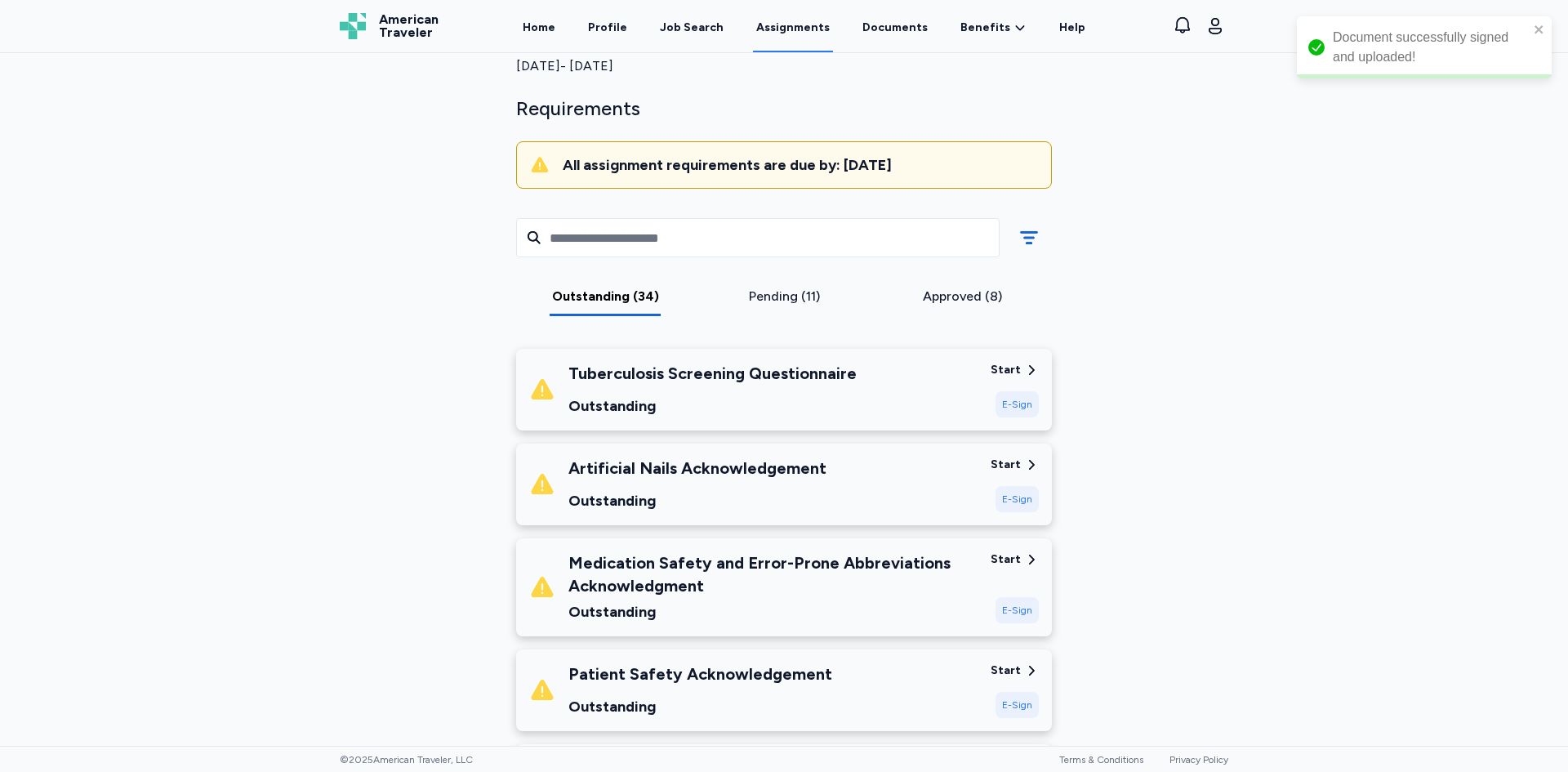
click at [840, 397] on div "Outstanding" at bounding box center [712, 406] width 288 height 23
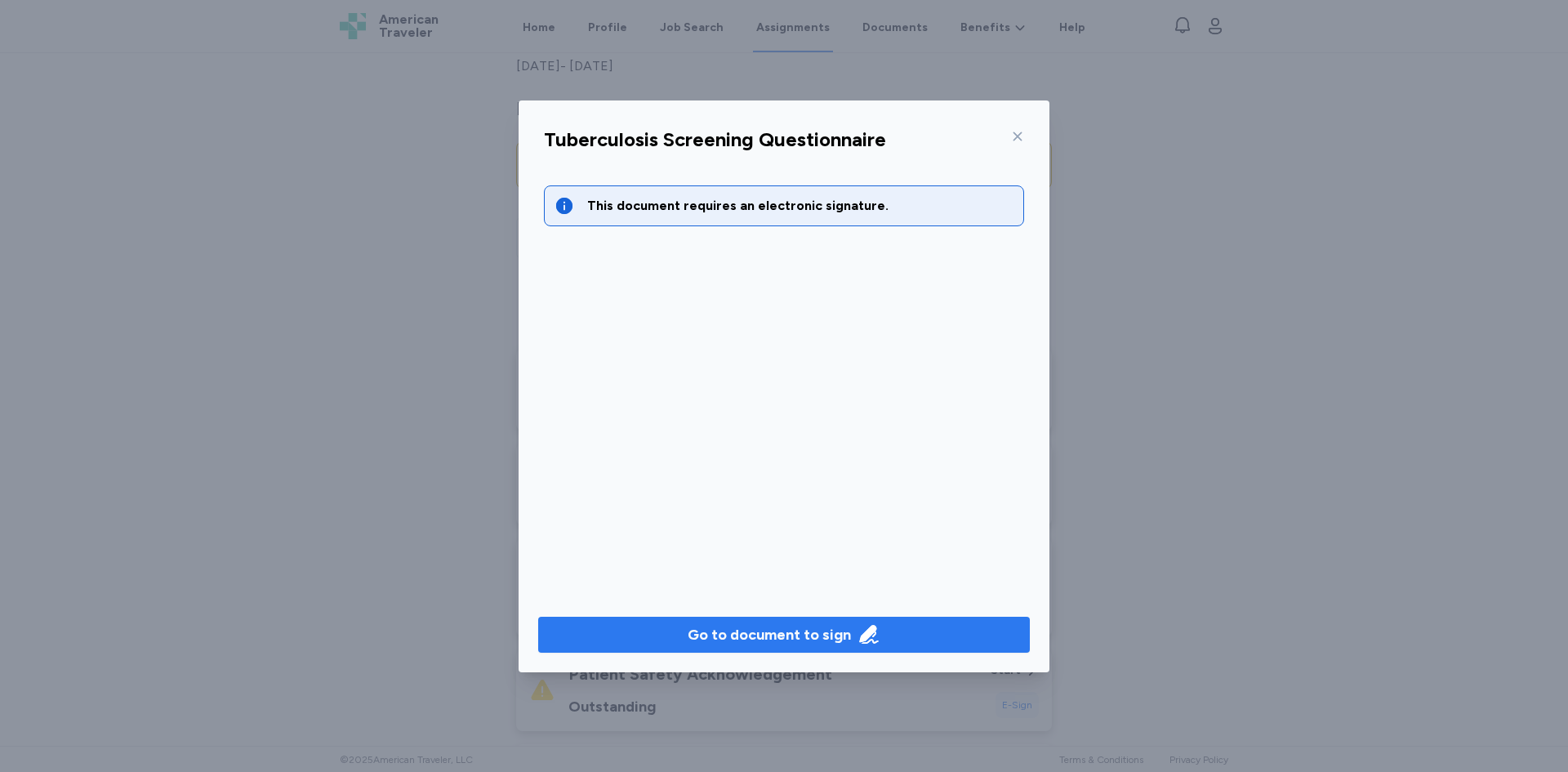
click at [867, 629] on icon "button" at bounding box center [869, 634] width 19 height 19
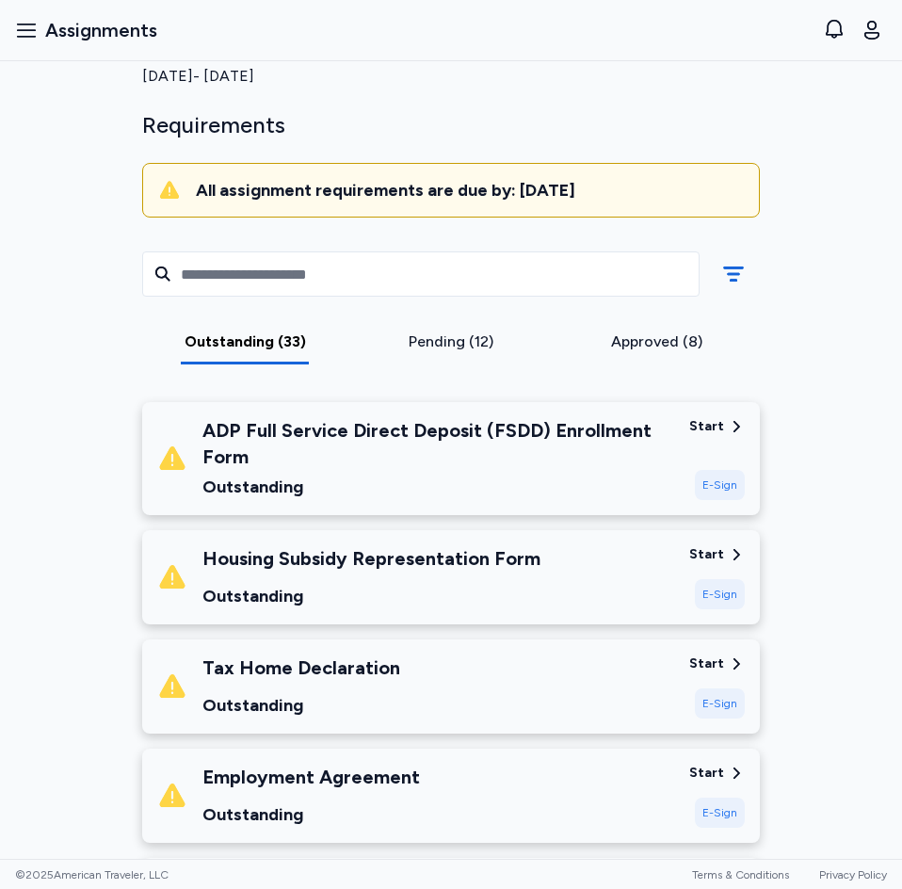
click at [485, 667] on div "Tax Home Declaration Outstanding" at bounding box center [415, 687] width 517 height 64
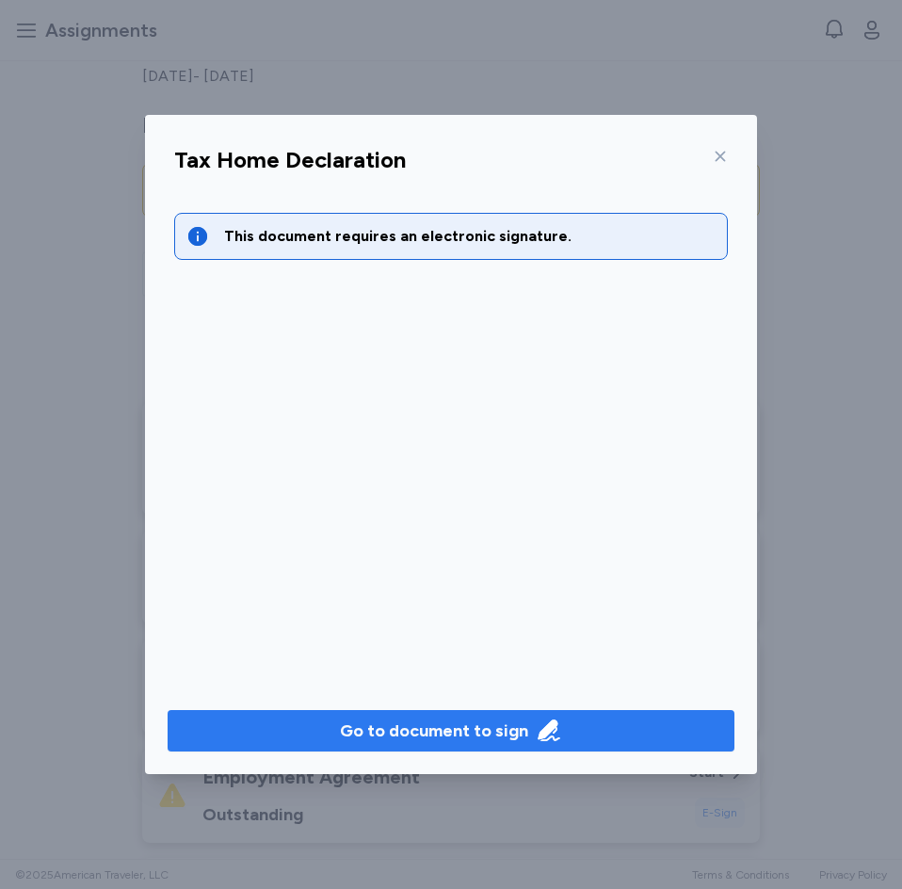
click at [501, 739] on div "Go to document to sign" at bounding box center [434, 731] width 188 height 26
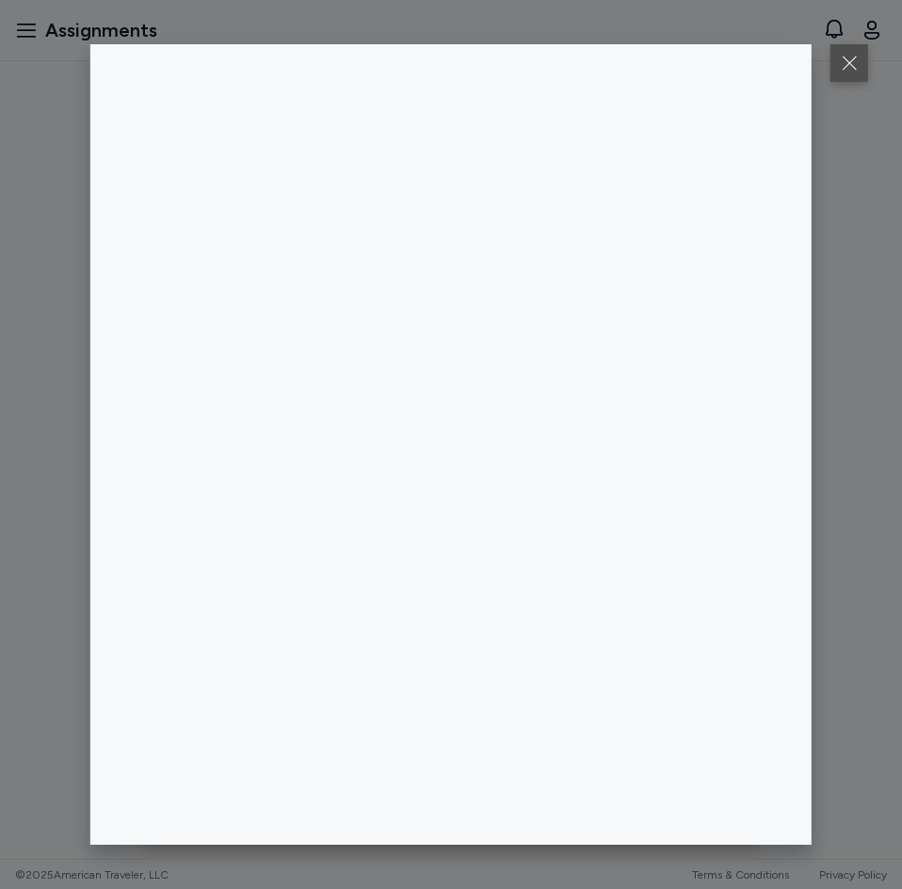
click at [851, 66] on button at bounding box center [850, 63] width 38 height 38
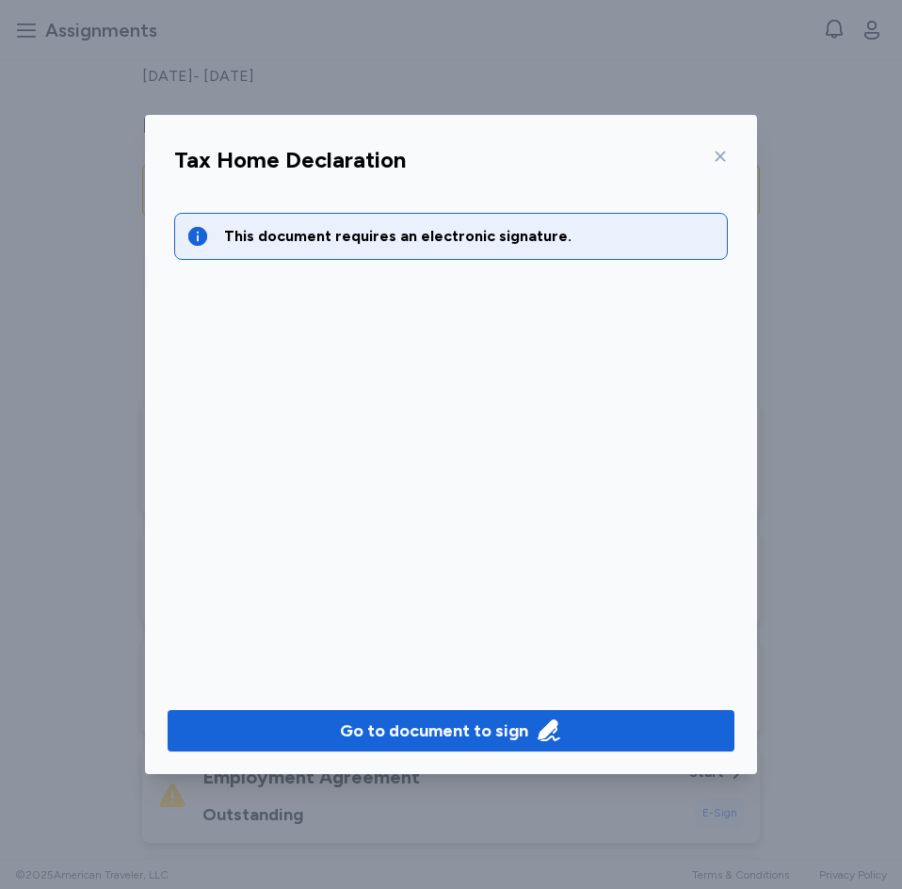
click at [723, 154] on icon at bounding box center [720, 156] width 15 height 15
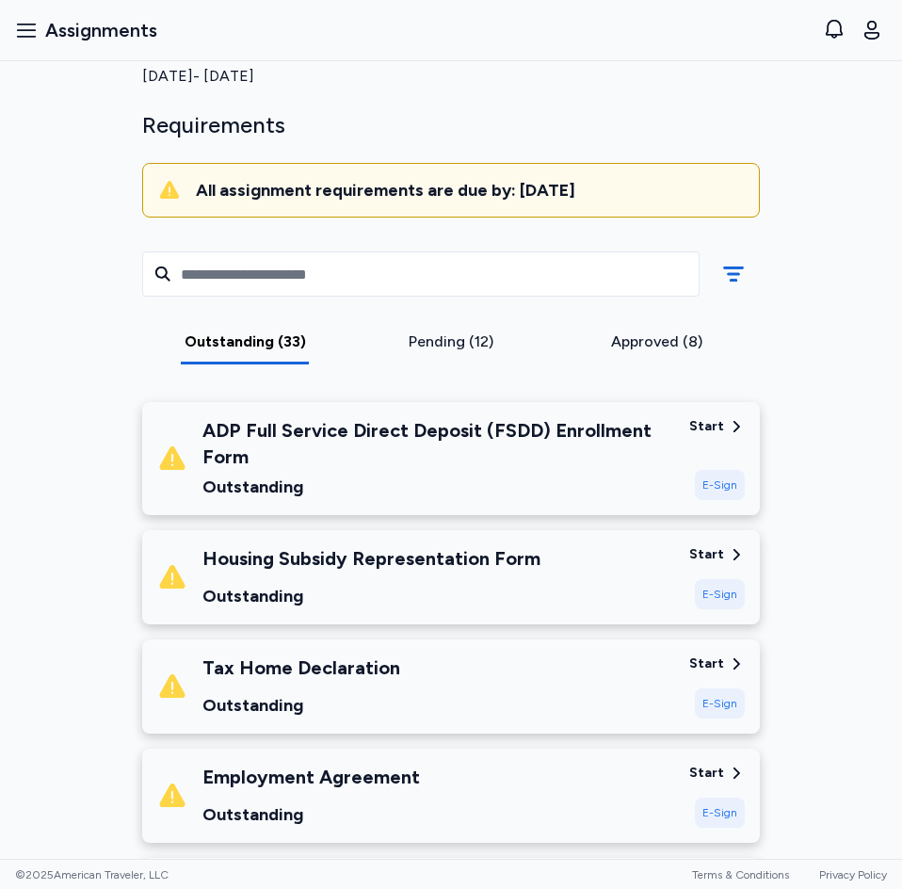
click at [432, 458] on div "ADP Full Service Direct Deposit (FSDD) Enrollment Form" at bounding box center [438, 443] width 472 height 53
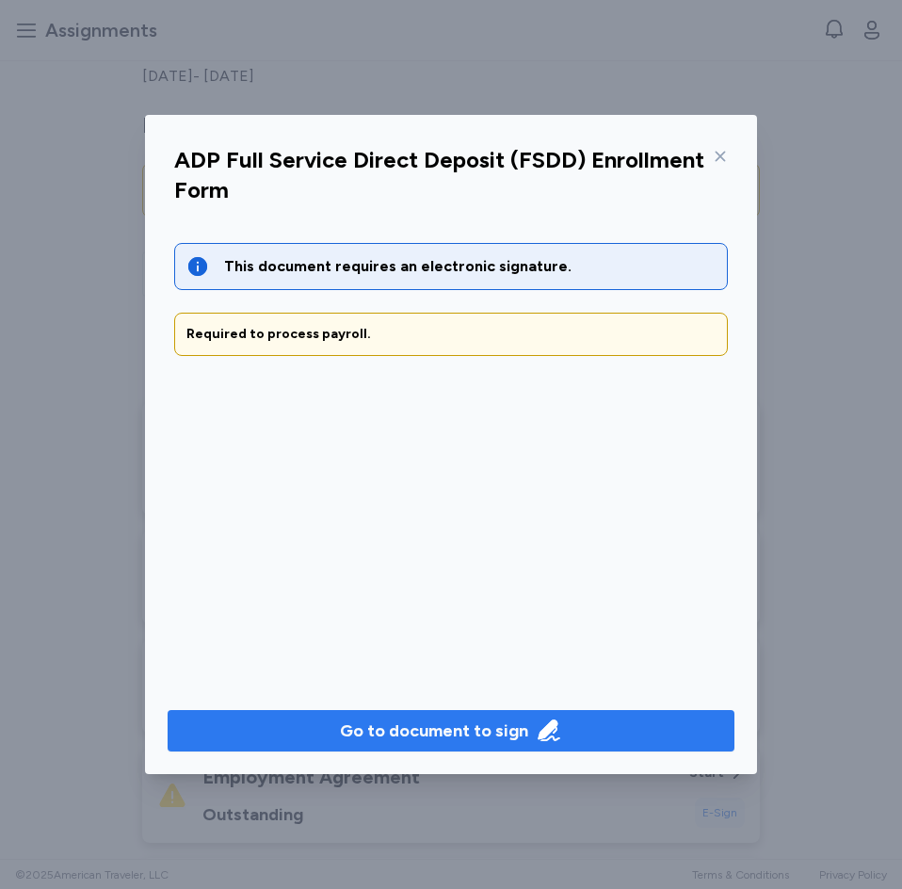
click at [427, 728] on div "Go to document to sign" at bounding box center [434, 731] width 188 height 26
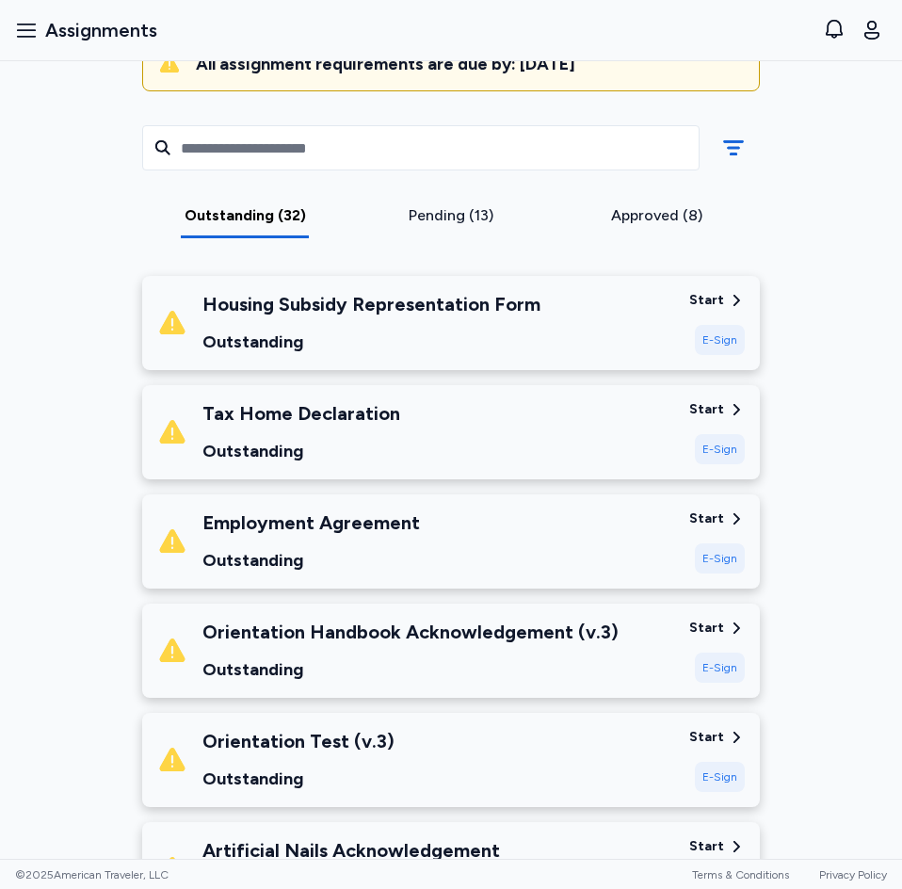
scroll to position [283, 0]
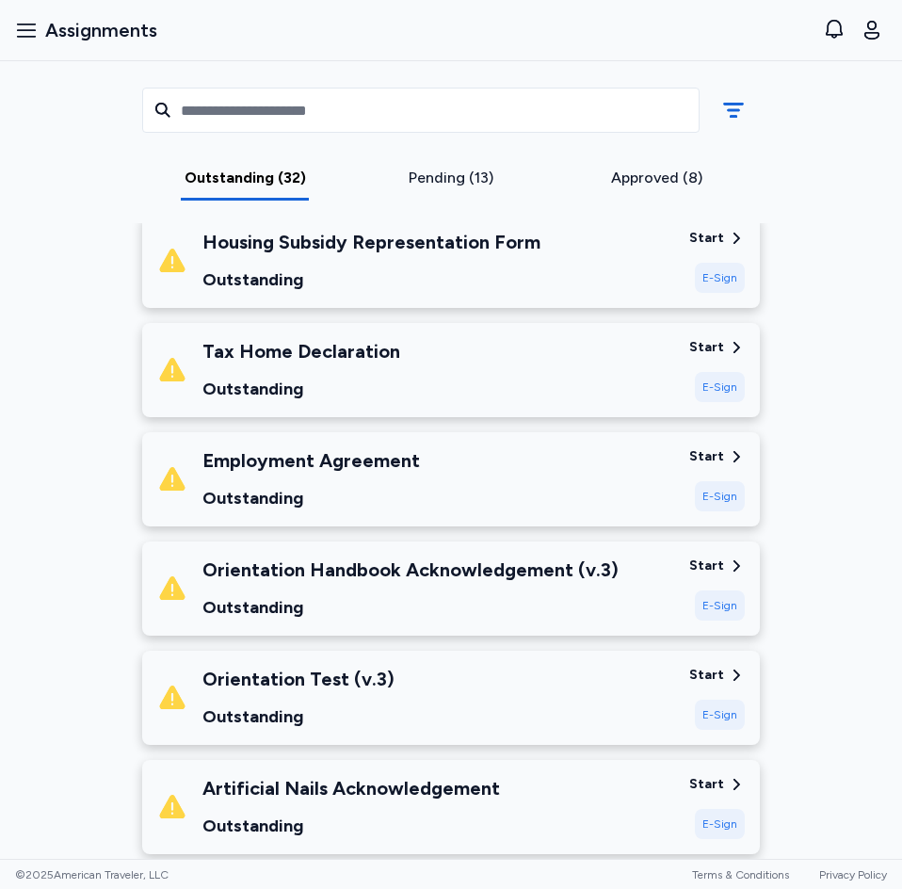
click at [499, 474] on div "Employment Agreement Outstanding" at bounding box center [415, 479] width 517 height 64
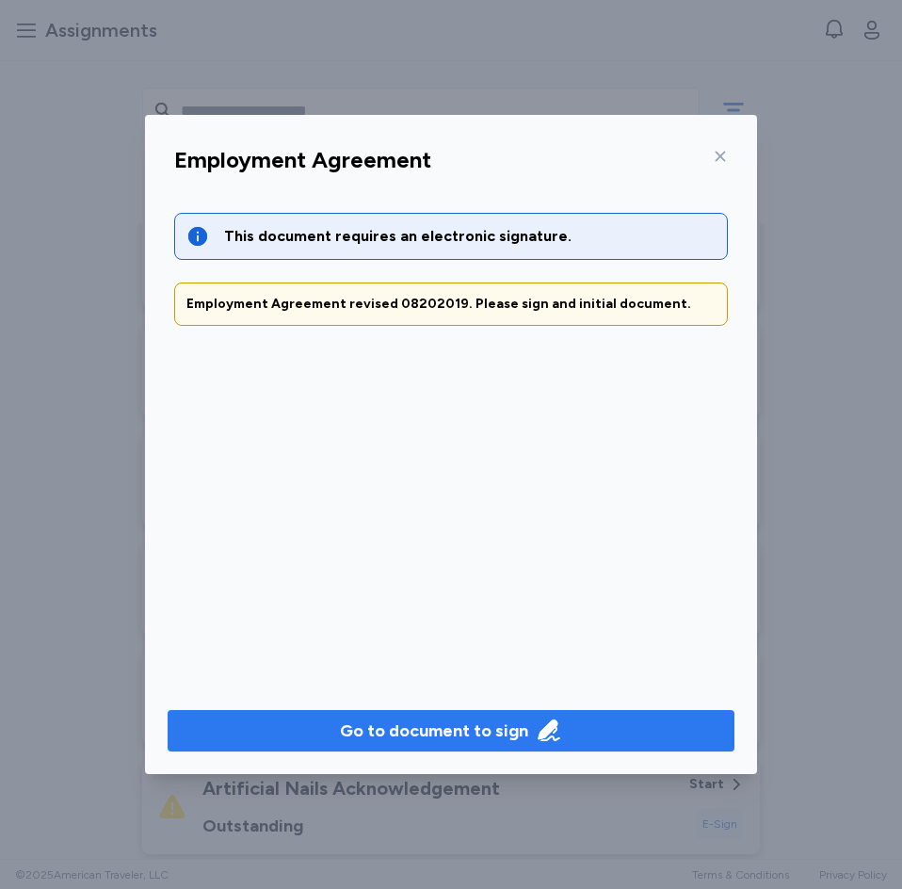
click at [478, 733] on div "Go to document to sign" at bounding box center [434, 731] width 188 height 26
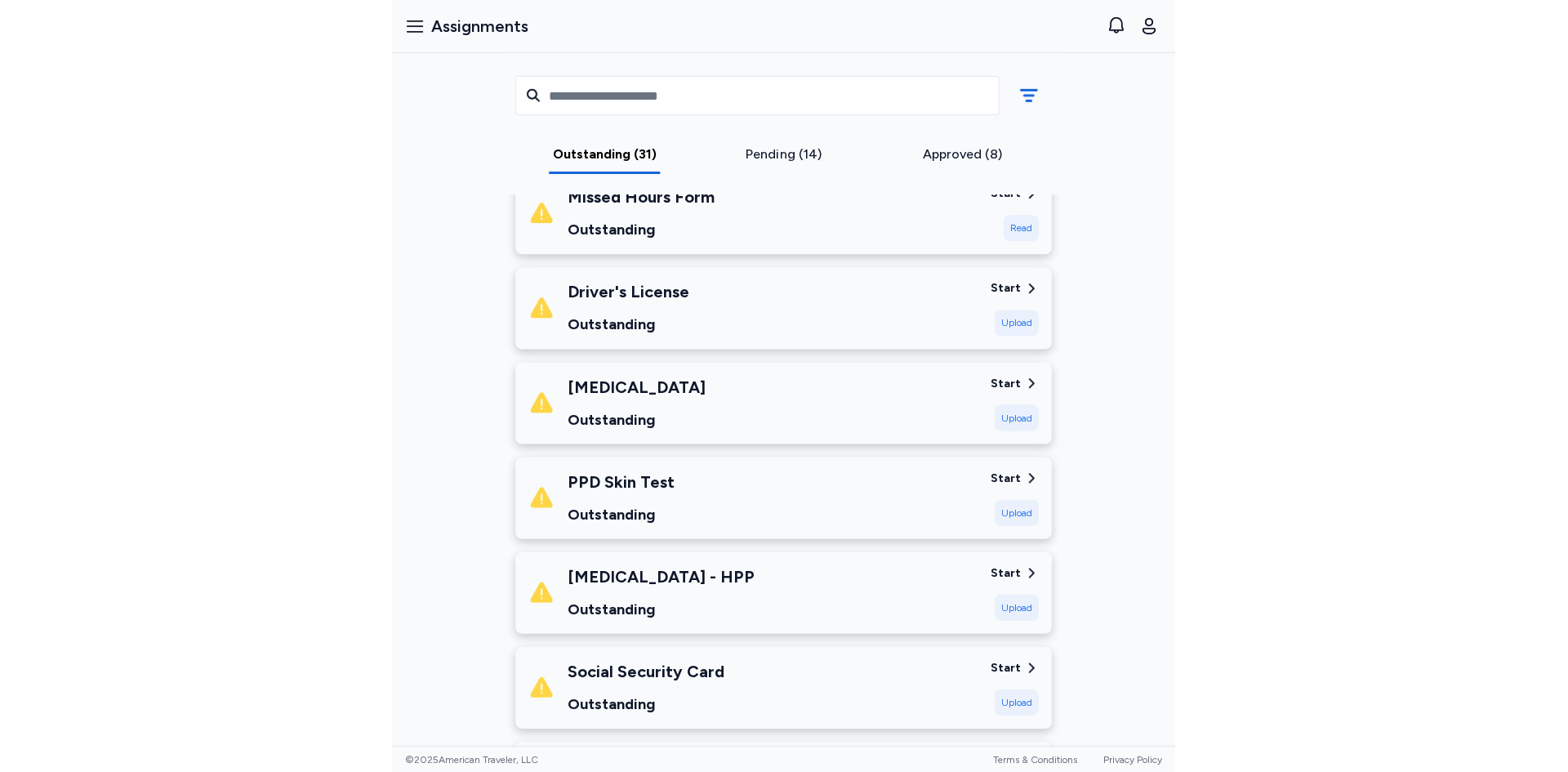
scroll to position [1552, 0]
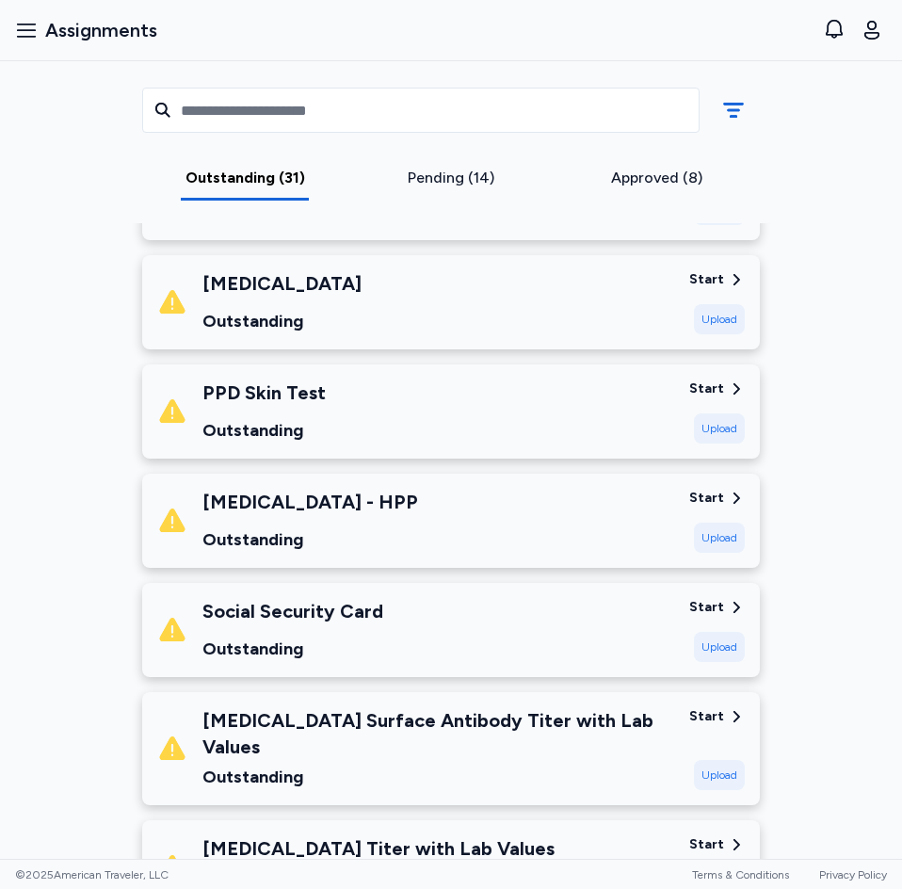
click at [475, 742] on div "[MEDICAL_DATA] Surface Antibody Titer with Lab Values Outstanding" at bounding box center [438, 748] width 472 height 83
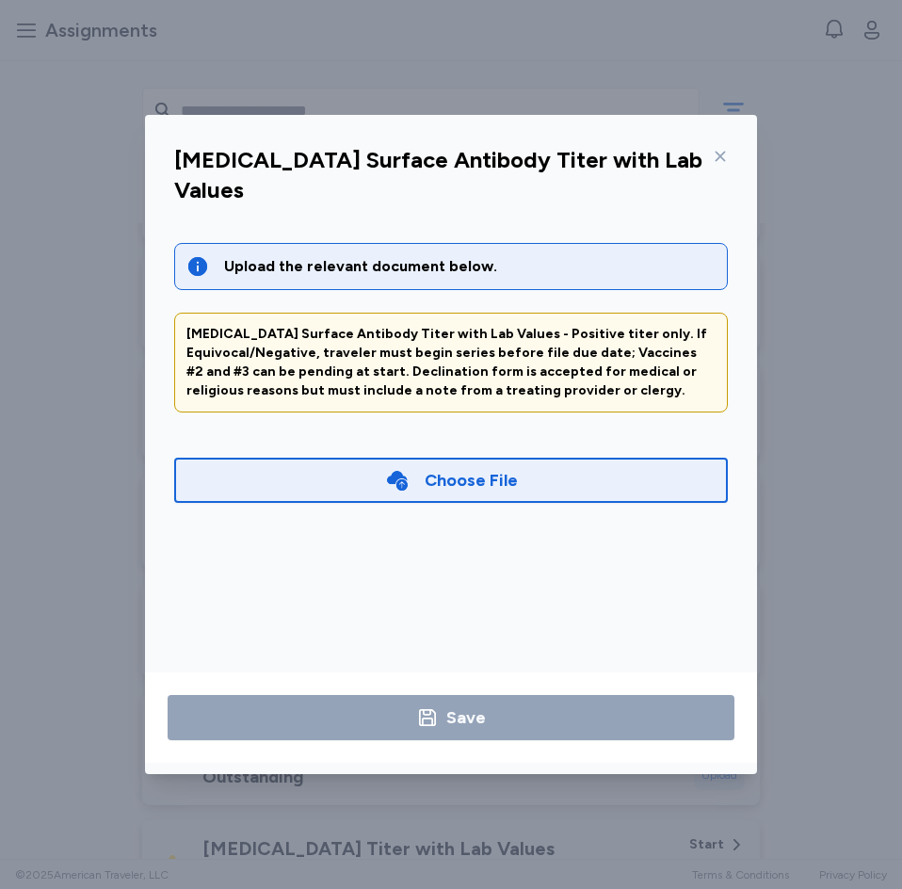
click at [482, 467] on div "Choose File" at bounding box center [471, 480] width 93 height 26
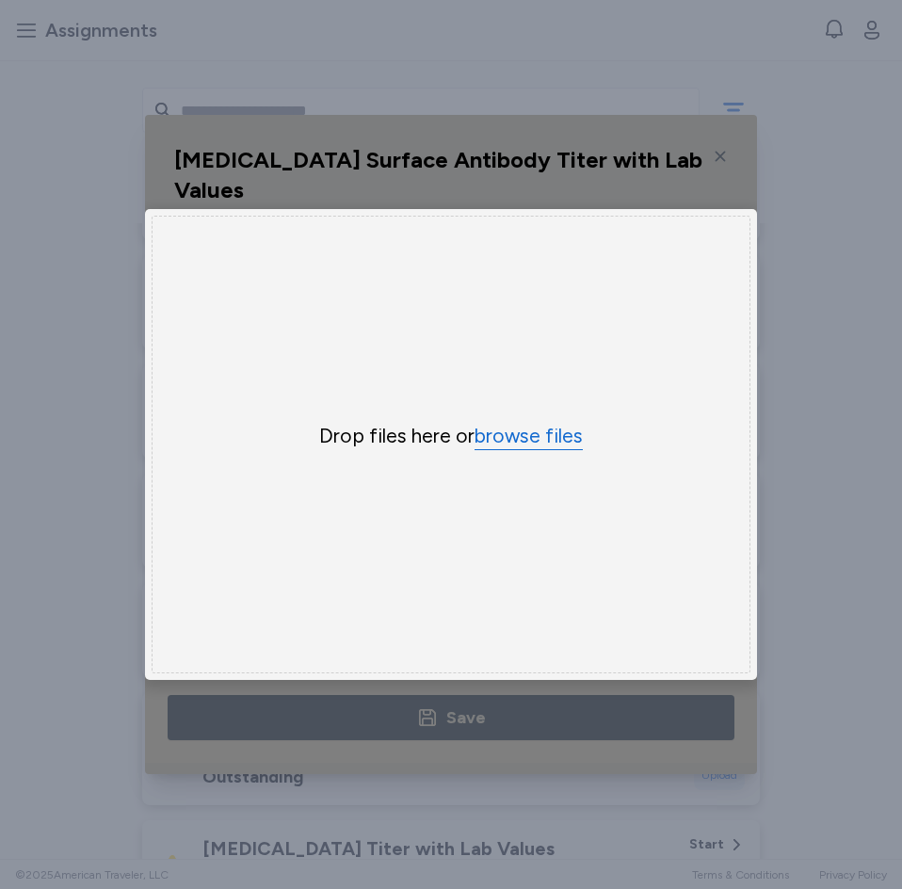
click at [544, 423] on button "browse files" at bounding box center [529, 436] width 108 height 27
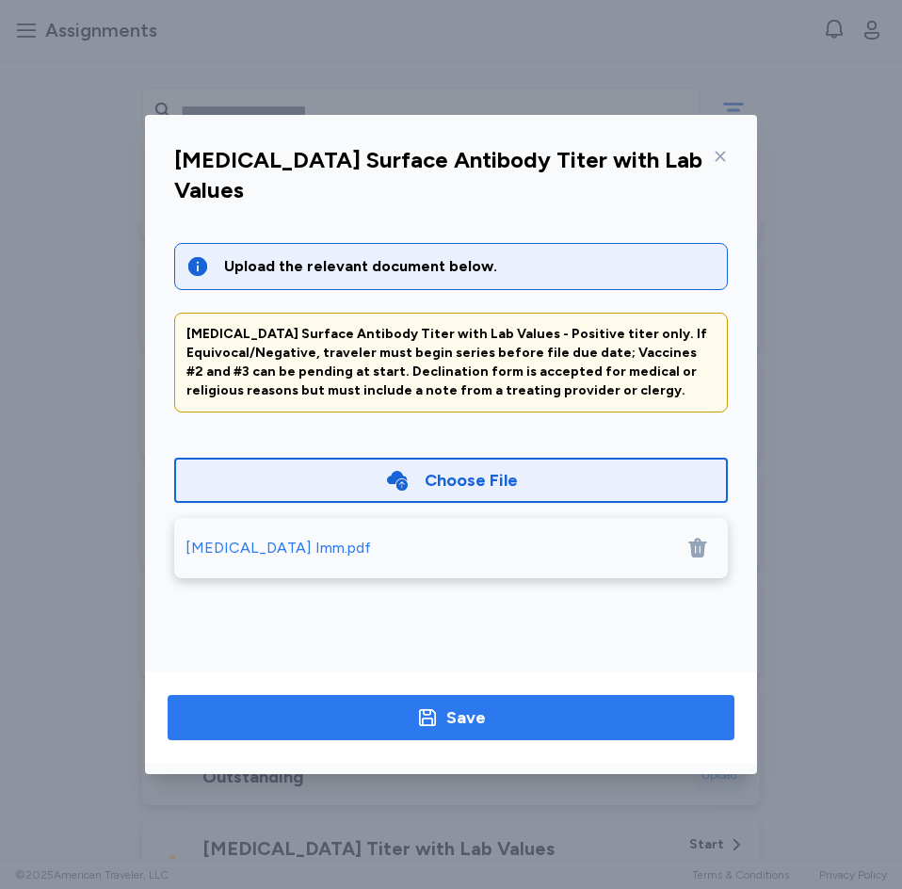
click at [552, 709] on span "Save" at bounding box center [451, 717] width 537 height 26
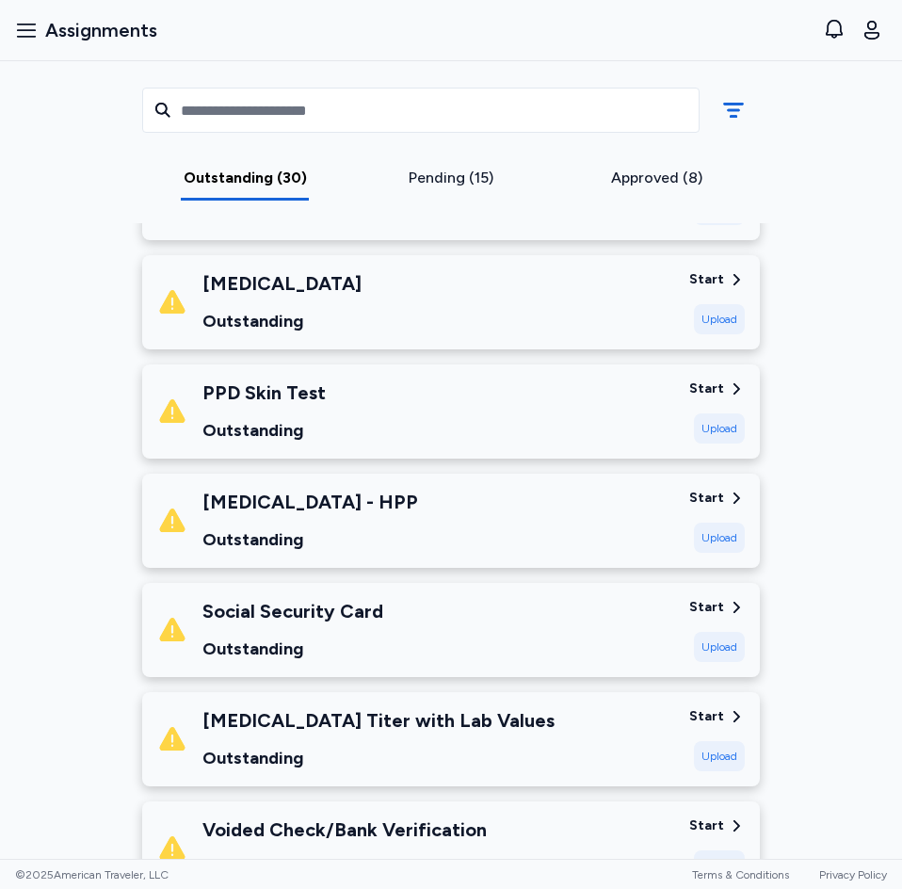
click at [485, 743] on div "[MEDICAL_DATA] Titer with Lab Values Outstanding" at bounding box center [415, 739] width 517 height 64
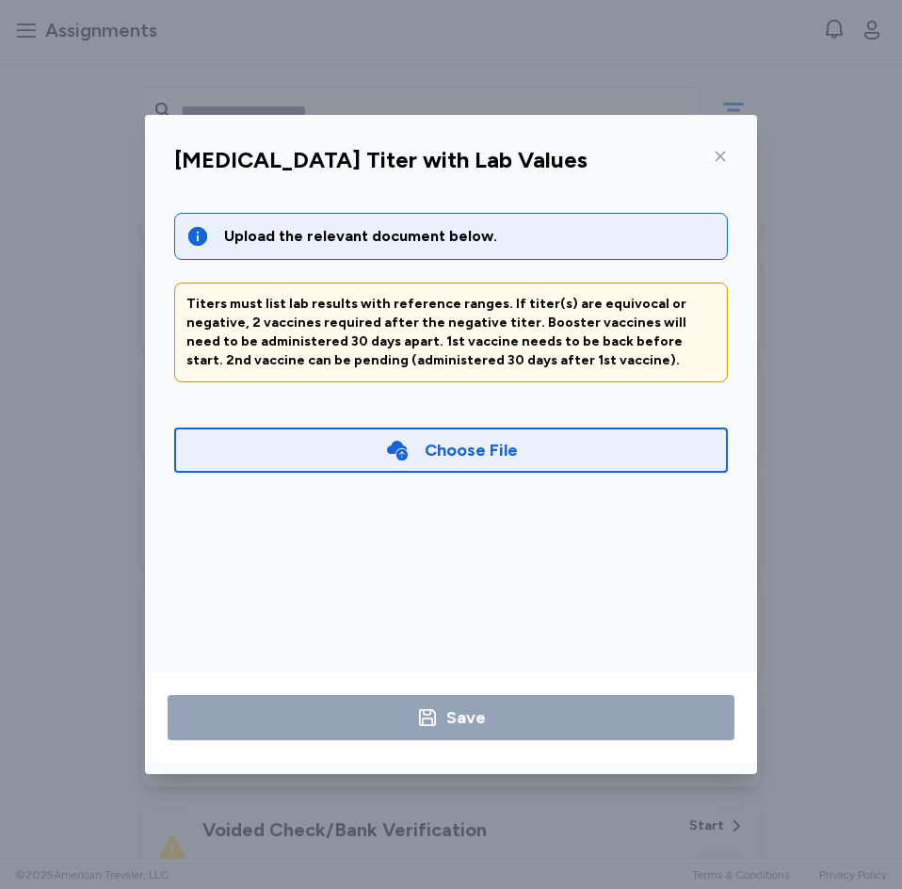
click at [542, 446] on div "Choose File" at bounding box center [451, 450] width 554 height 45
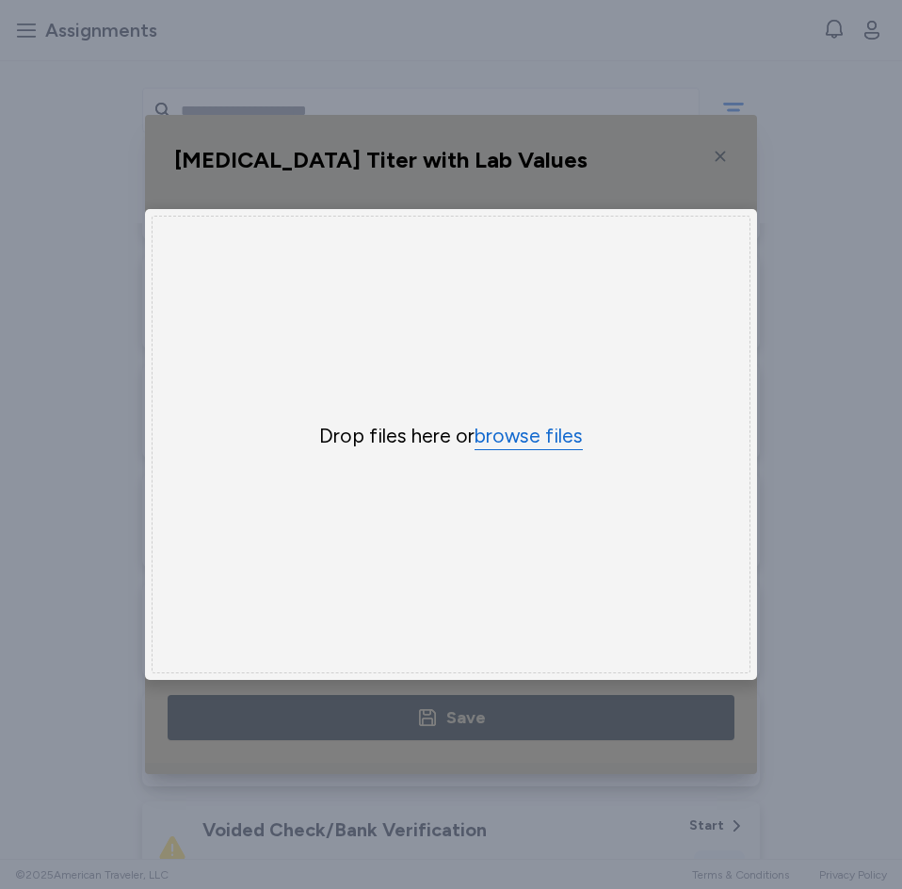
click at [539, 429] on button "browse files" at bounding box center [529, 436] width 108 height 27
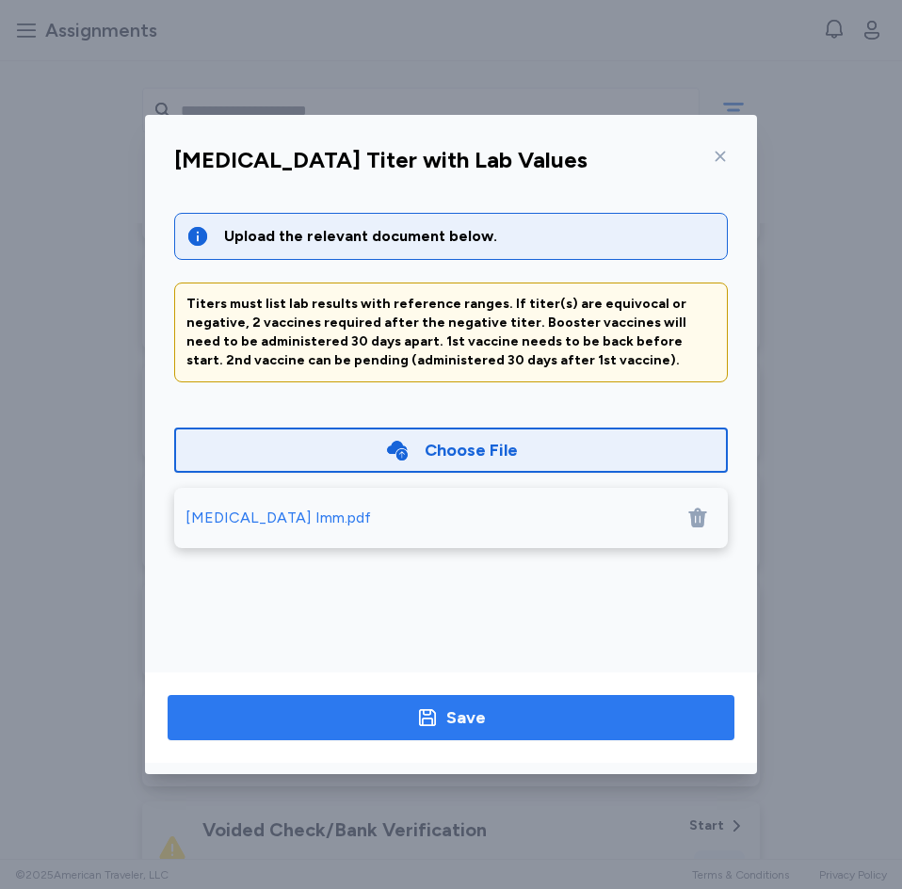
click at [548, 697] on button "Save" at bounding box center [451, 717] width 567 height 45
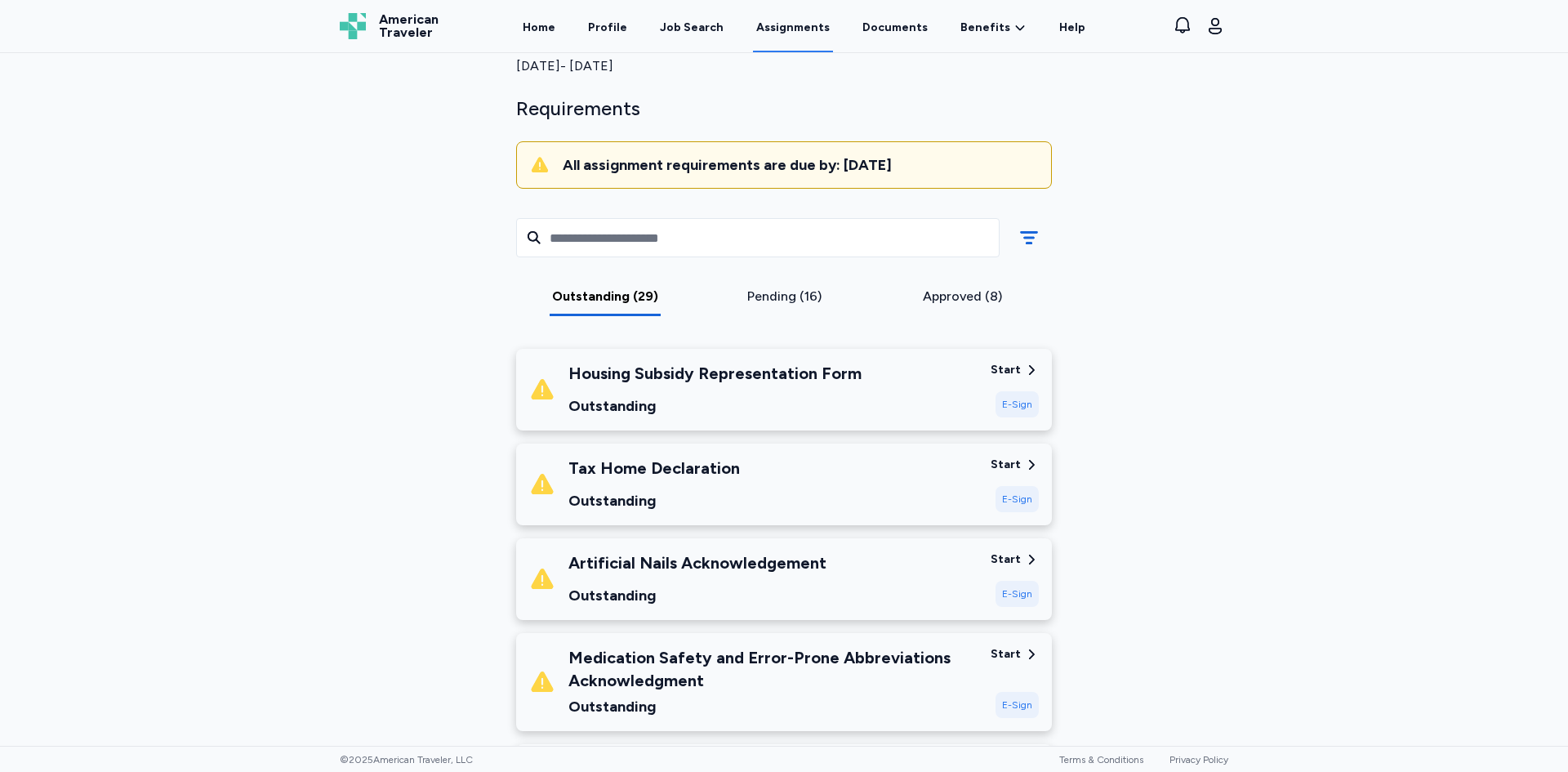
scroll to position [163, 0]
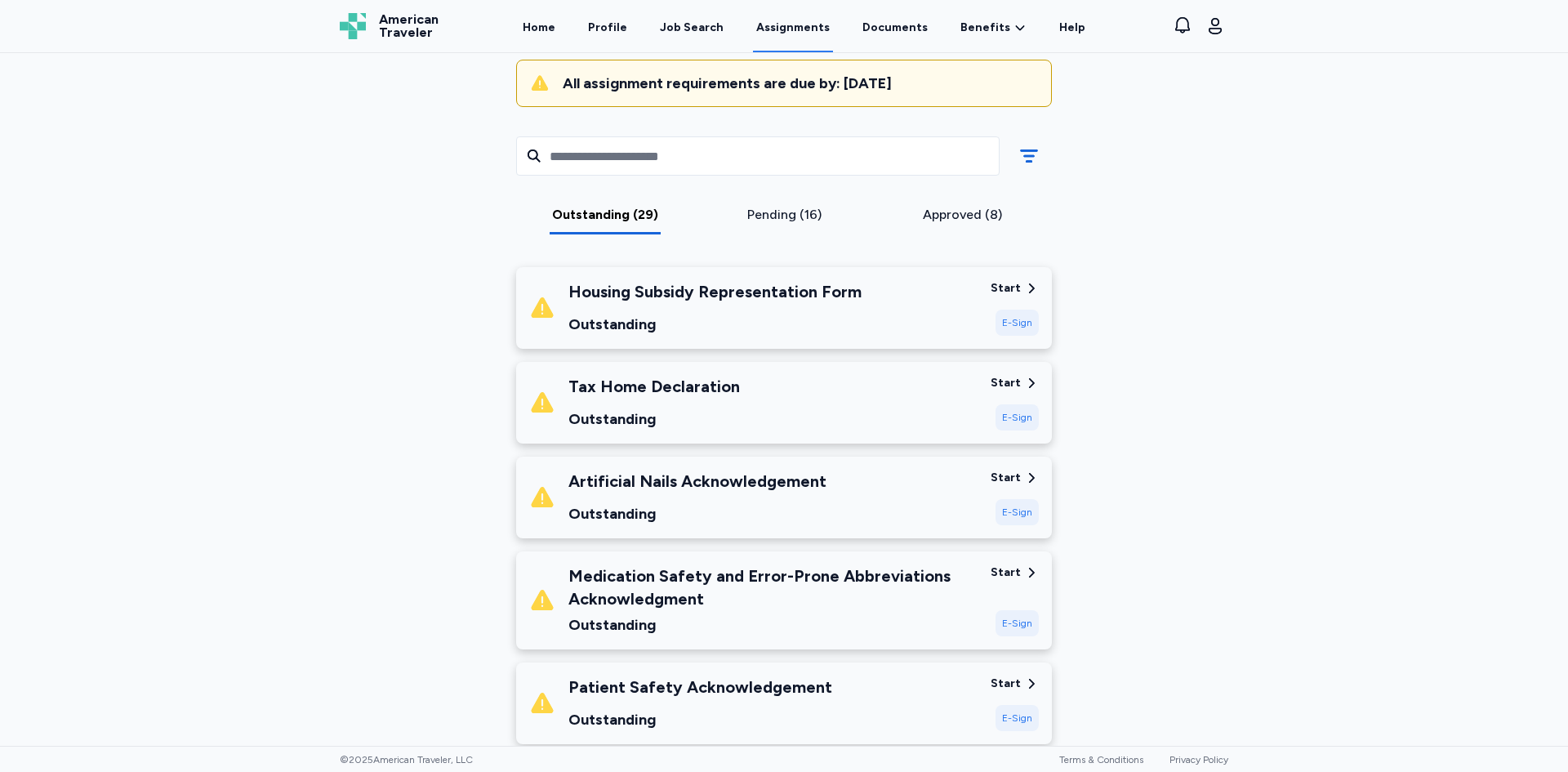
click at [856, 481] on div "Artificial Nails Acknowledgement Outstanding" at bounding box center [753, 498] width 448 height 56
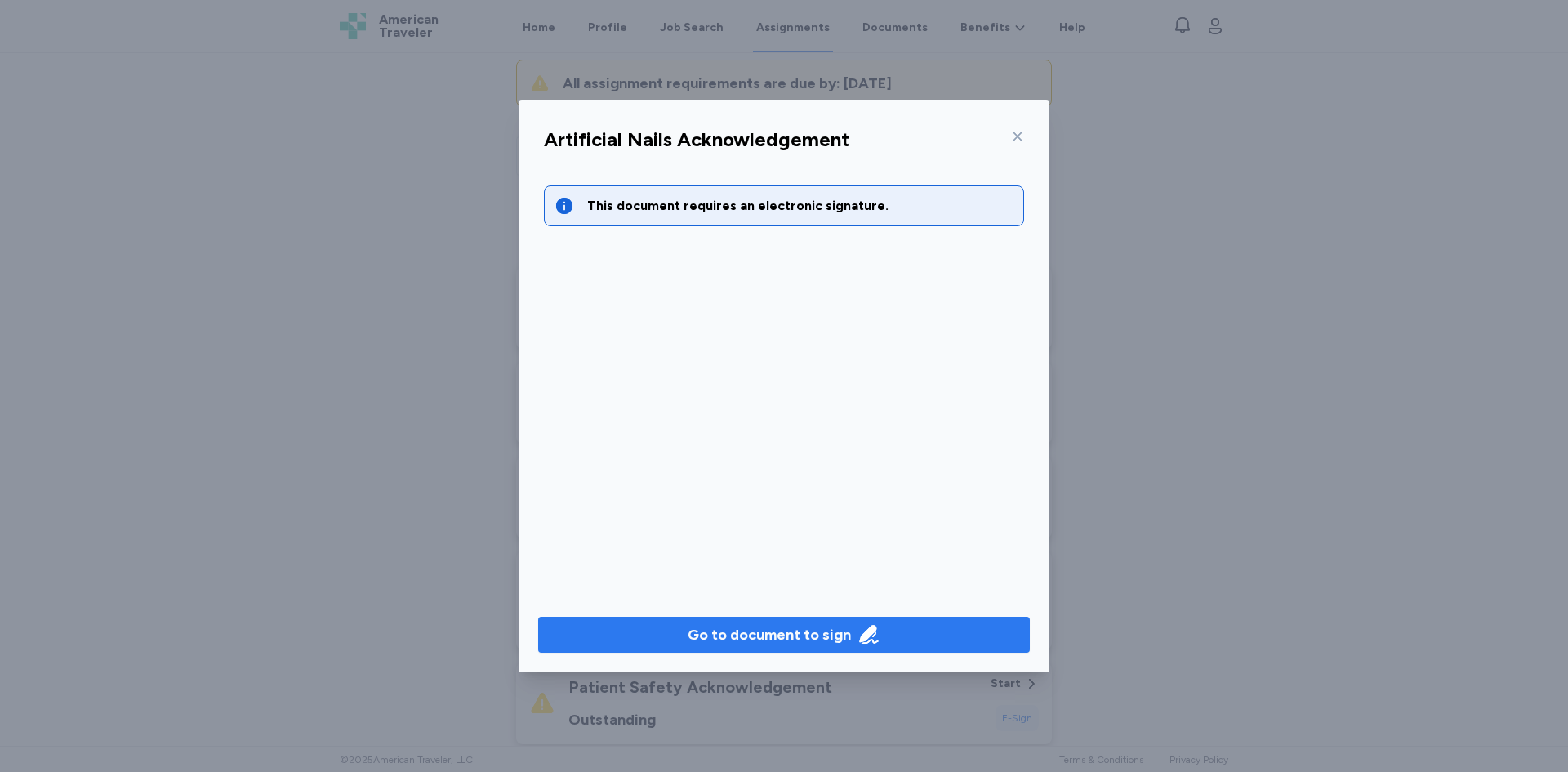
click at [893, 633] on span "Go to document to sign" at bounding box center [784, 635] width 466 height 23
